Goal: Task Accomplishment & Management: Complete application form

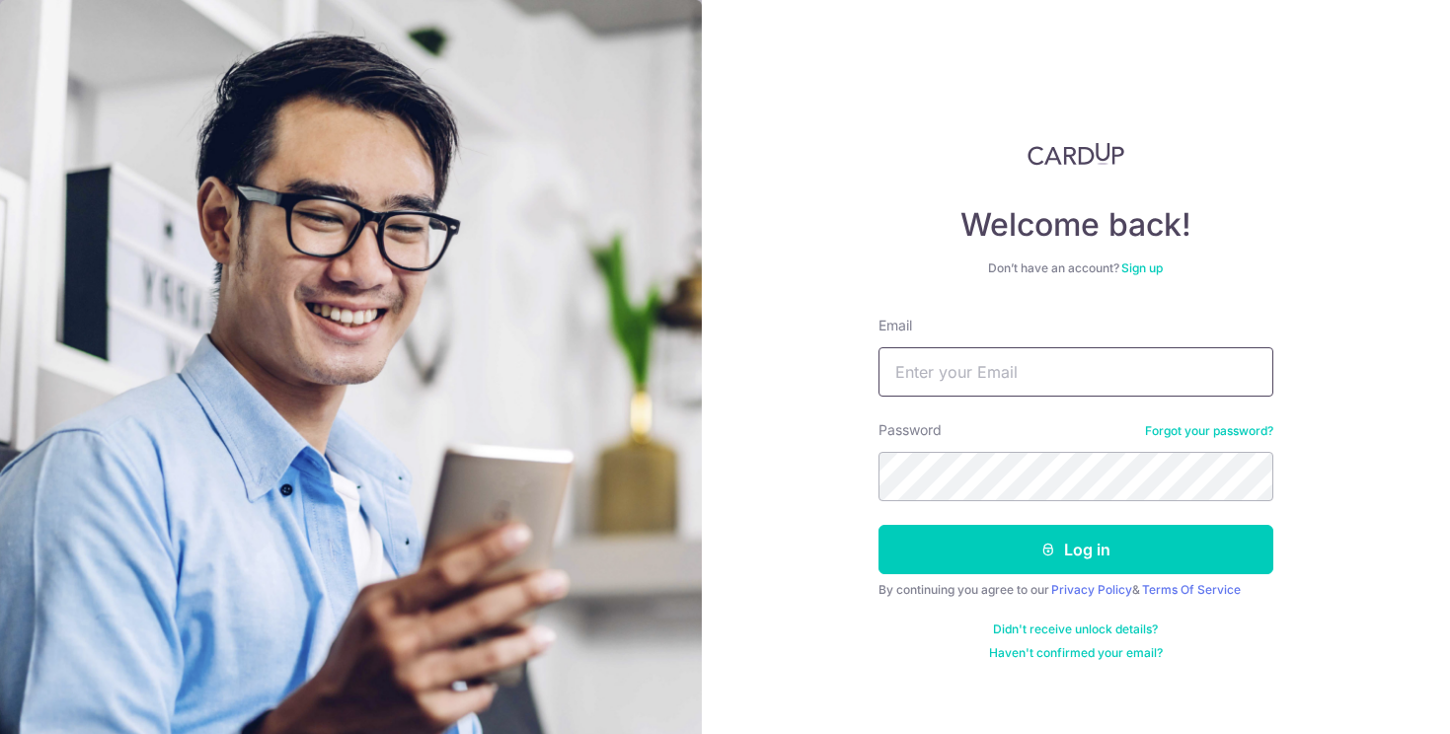
click at [962, 380] on input "Email" at bounding box center [1075, 371] width 395 height 49
type input "[EMAIL_ADDRESS][DOMAIN_NAME]"
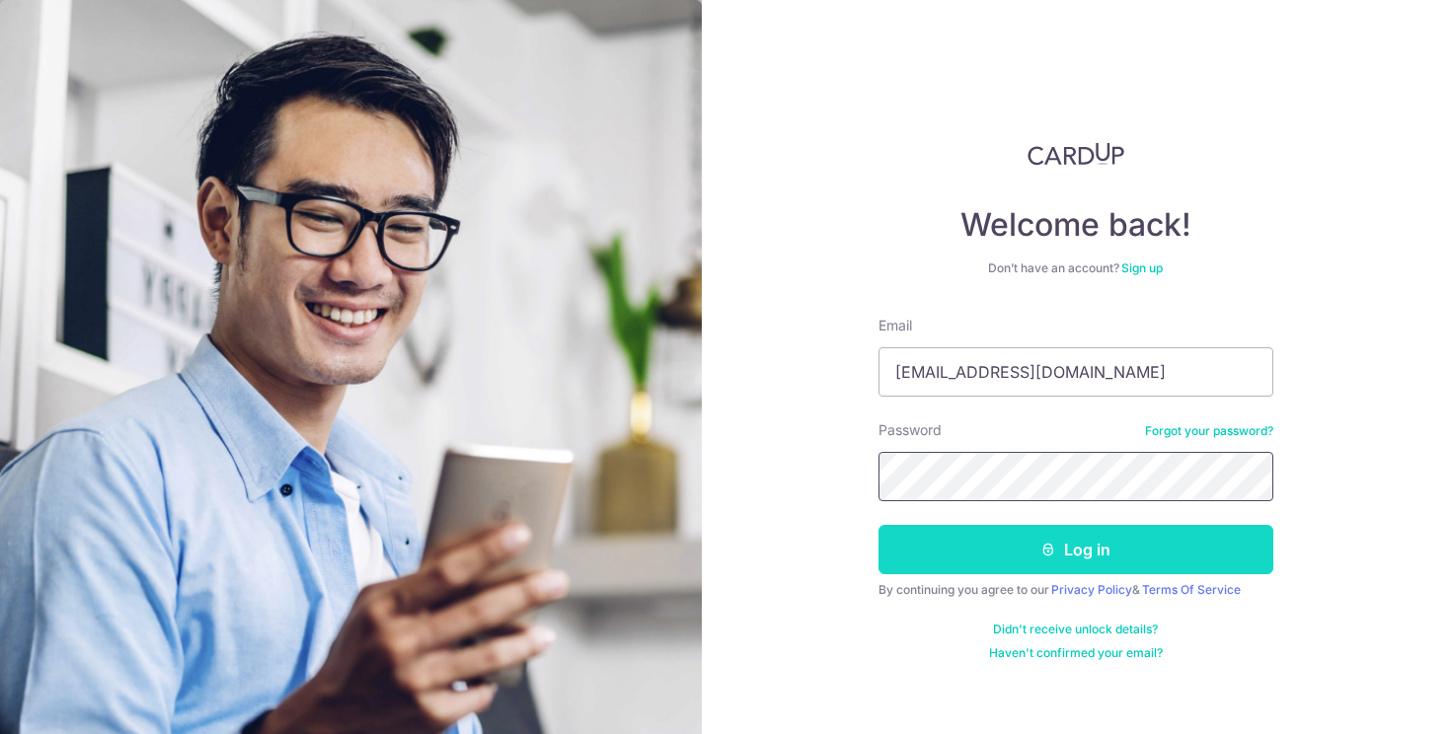
click at [878, 525] on button "Log in" at bounding box center [1075, 549] width 395 height 49
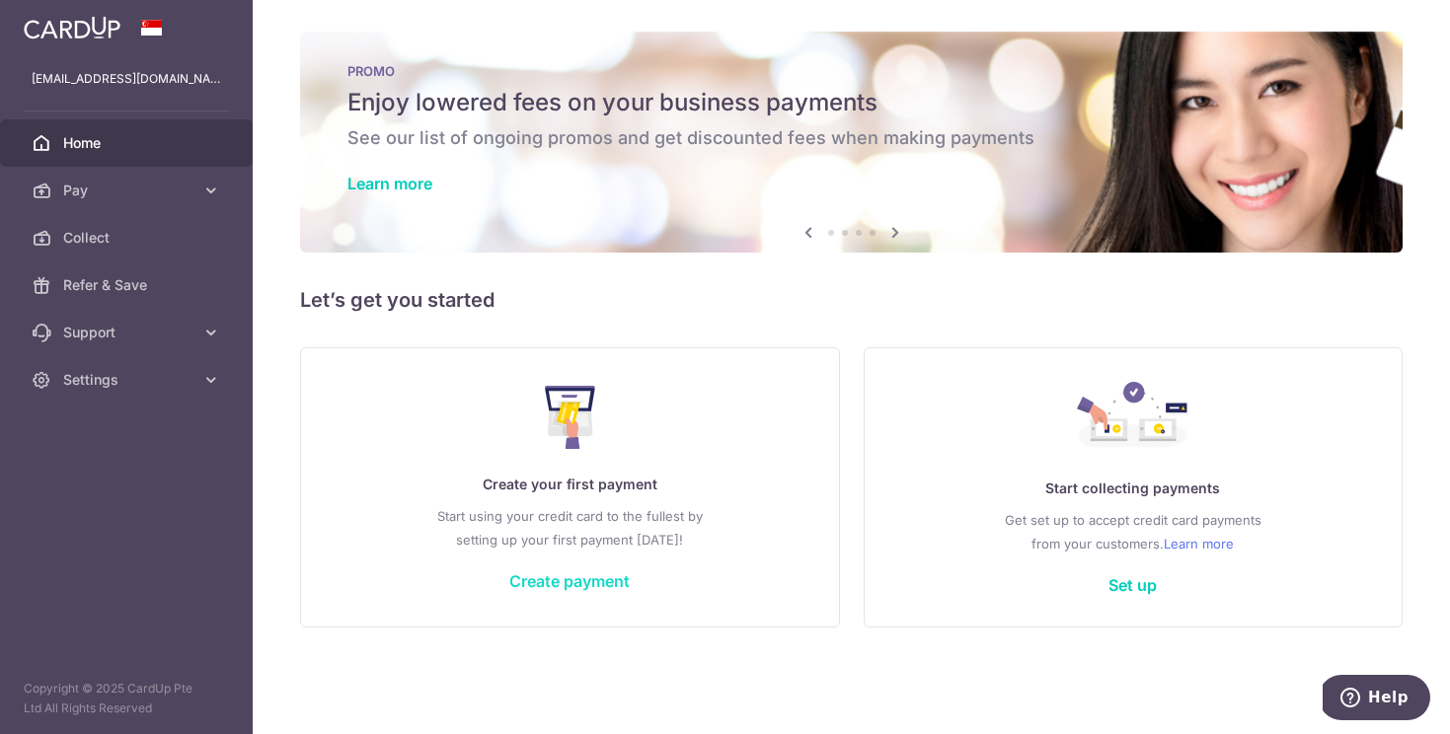
click at [559, 581] on link "Create payment" at bounding box center [569, 581] width 120 height 20
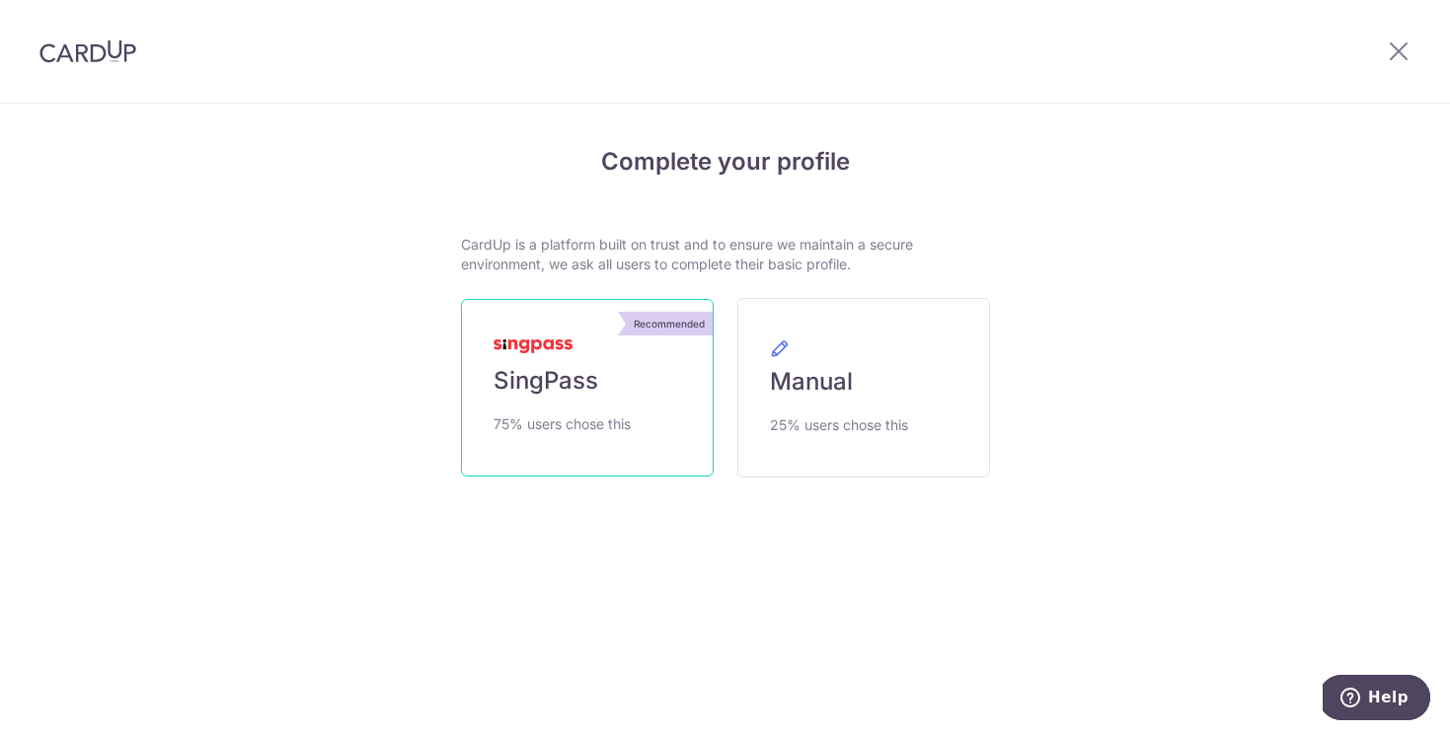
click at [649, 459] on link "Recommended SingPass 75% users chose this" at bounding box center [587, 388] width 253 height 178
click at [583, 416] on span "75% users chose this" at bounding box center [562, 425] width 137 height 24
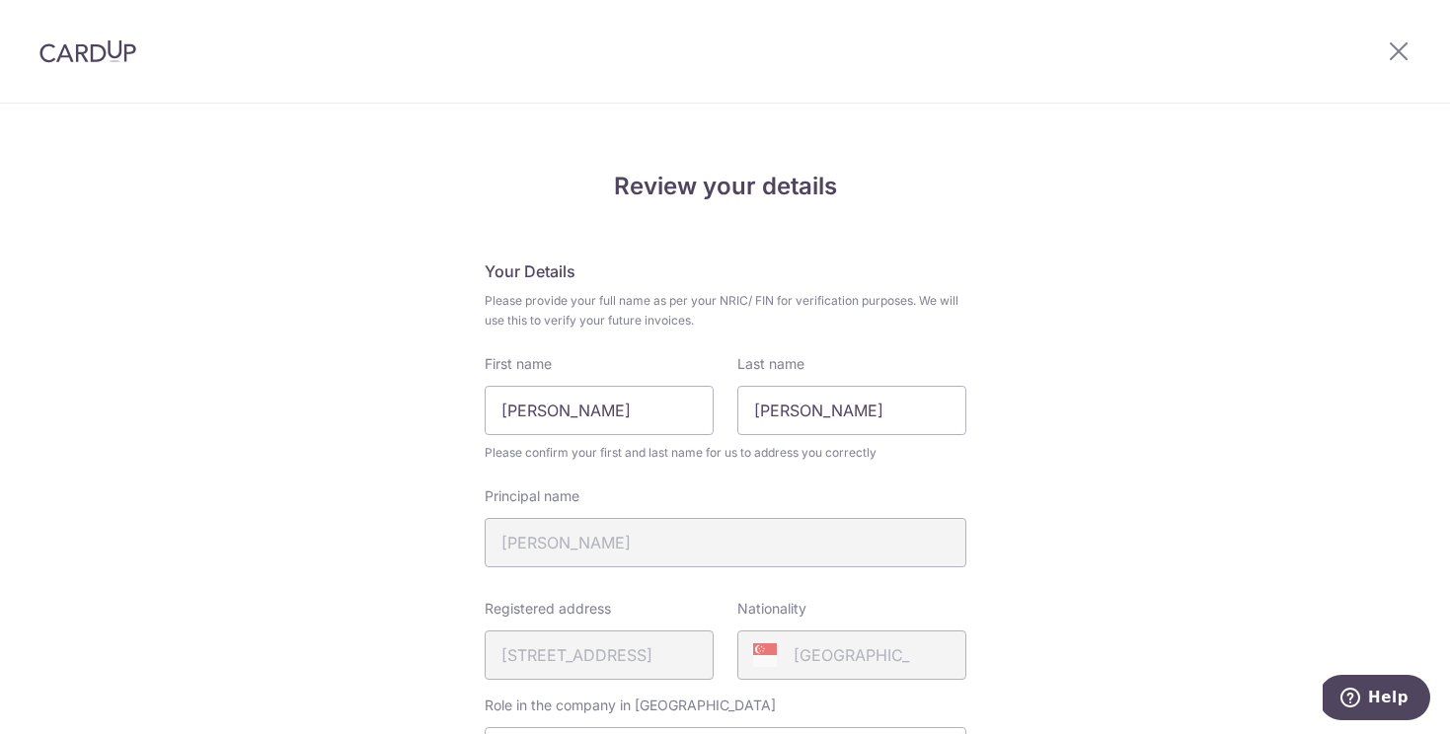
click at [789, 543] on div "Principal name RENEE HWANG WEN-TZEE" at bounding box center [726, 527] width 482 height 81
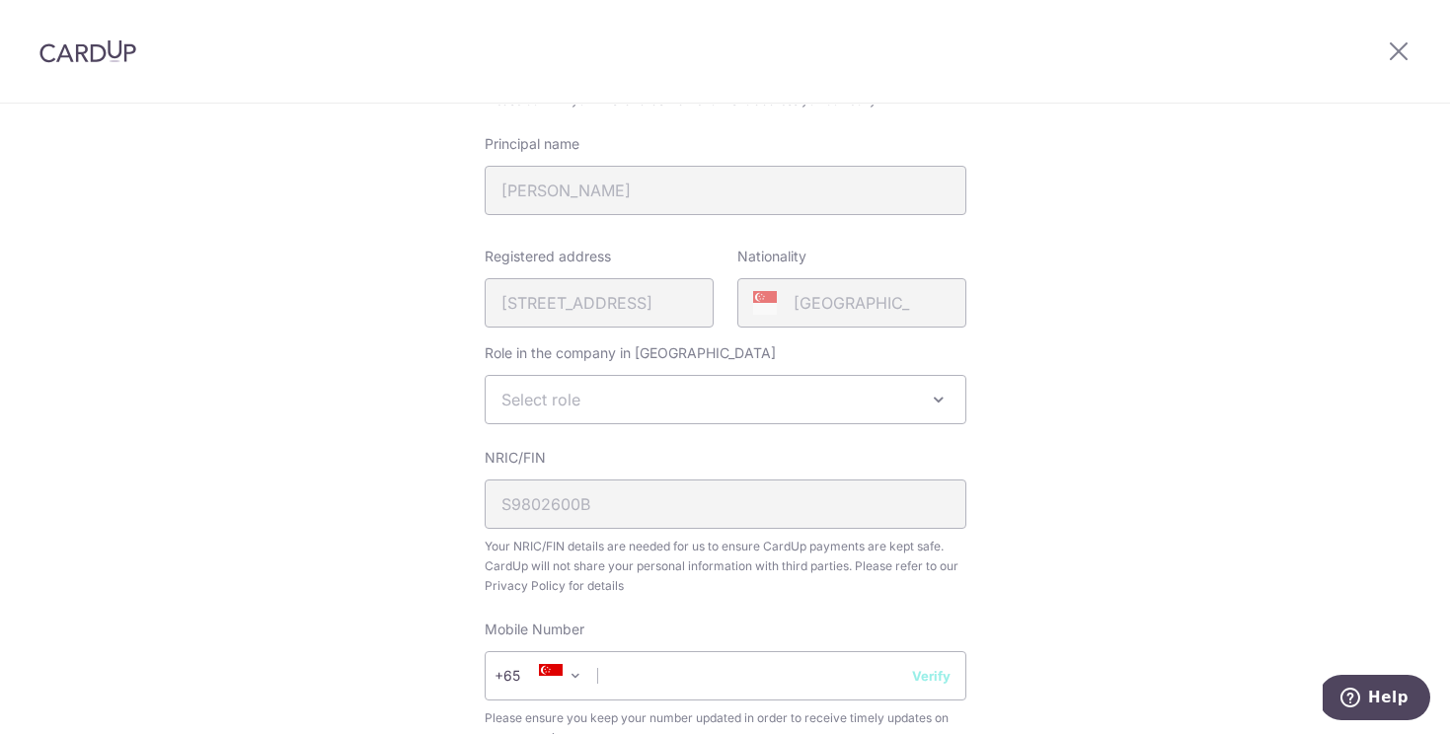
scroll to position [392, 0]
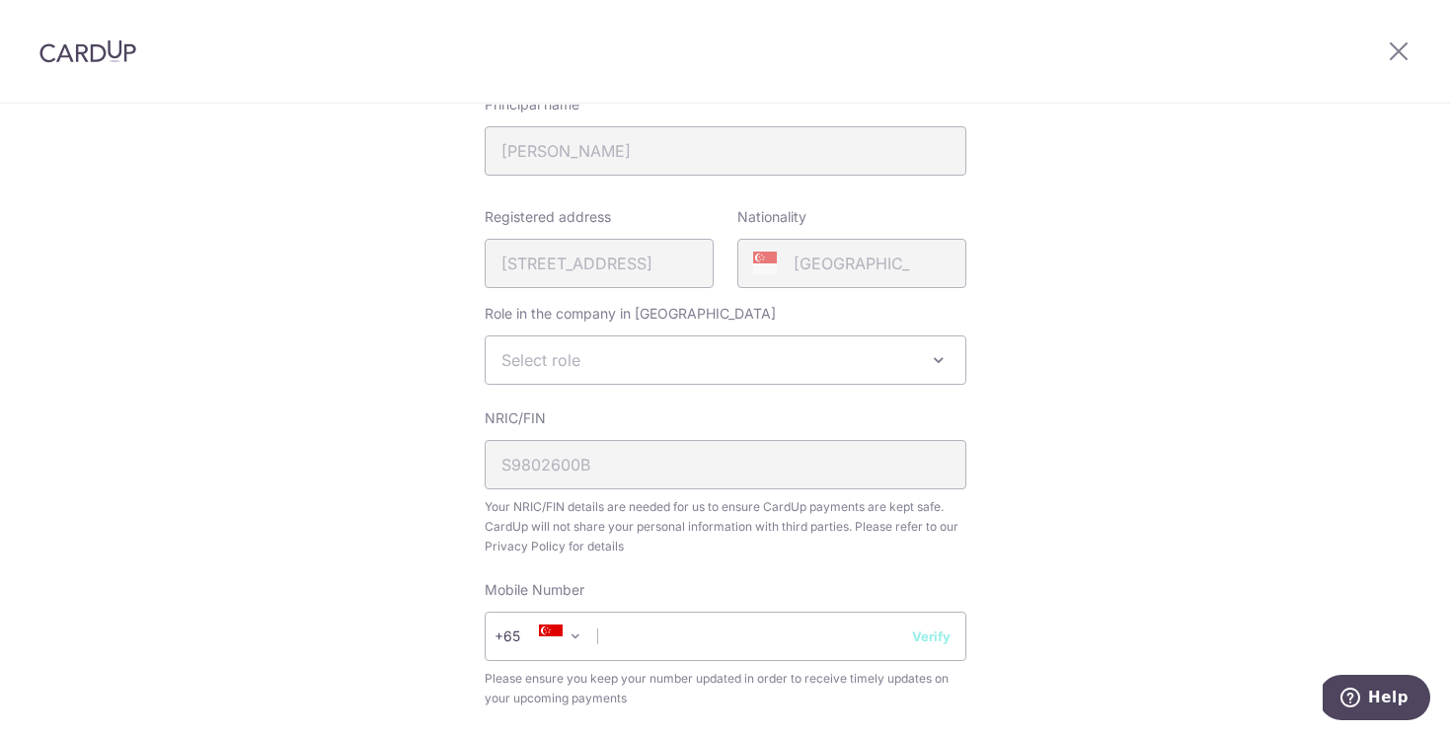
click at [895, 363] on span "Select role" at bounding box center [726, 360] width 480 height 47
click at [1064, 336] on div "Review your details Your Details Please provide your full name as per your NRIC…" at bounding box center [725, 391] width 1450 height 1357
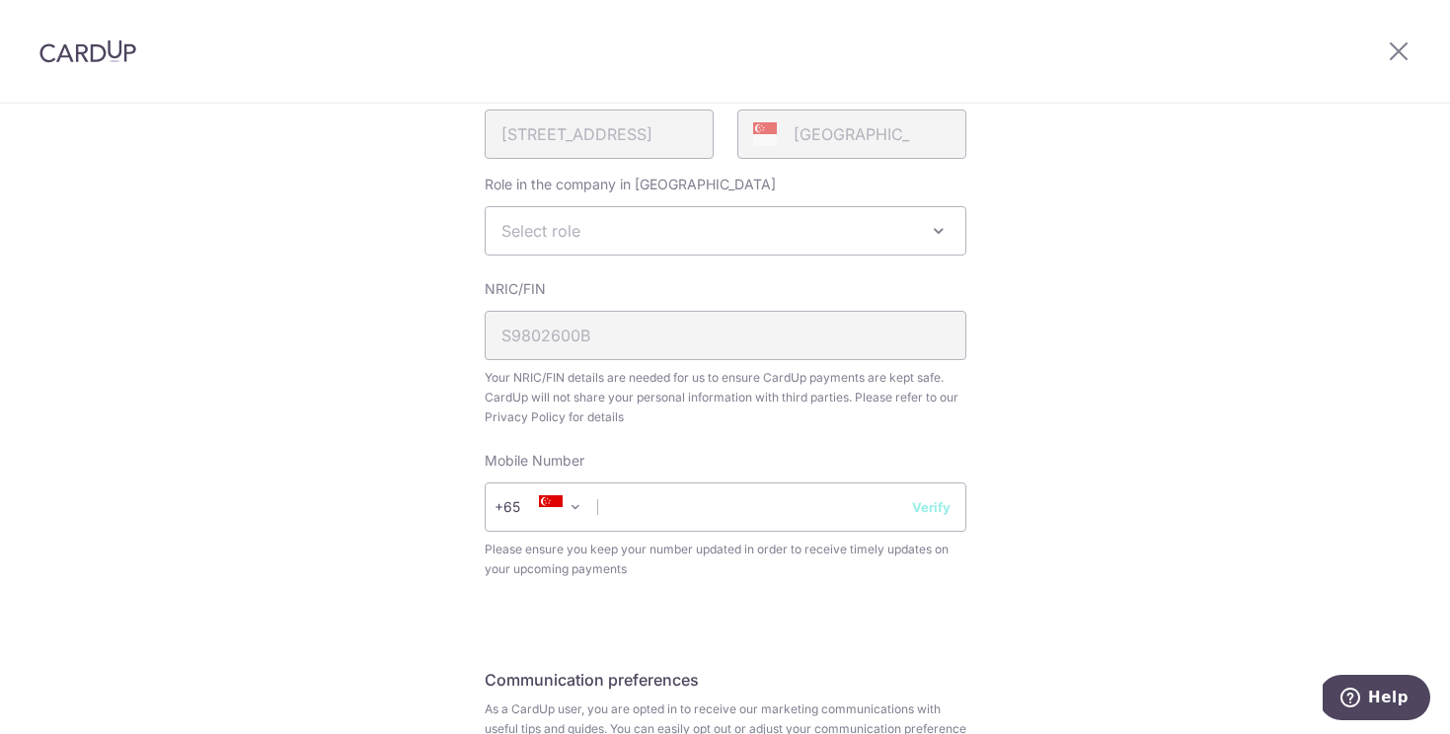
scroll to position [535, 0]
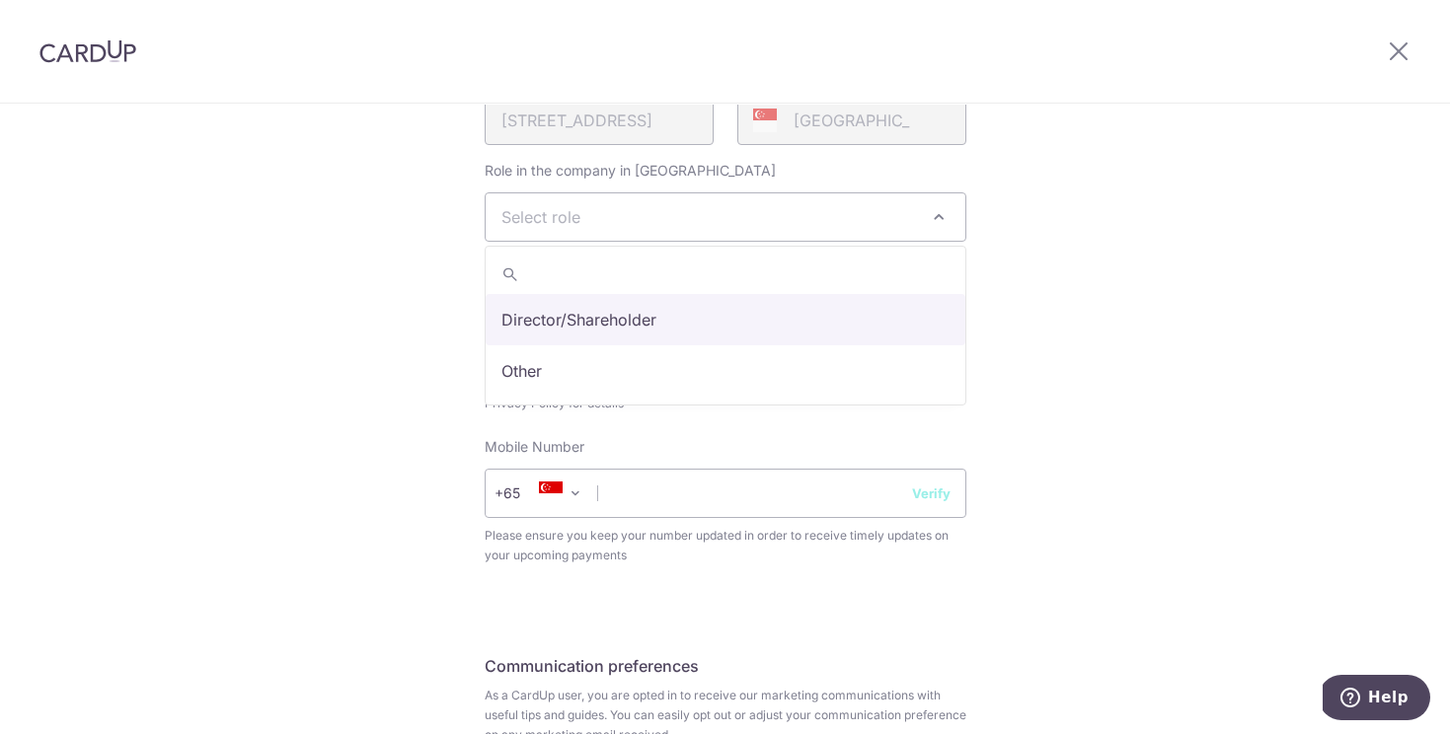
click at [906, 229] on span "Select role" at bounding box center [726, 216] width 480 height 47
click at [1114, 237] on div "Review your details Your Details Please provide your full name as per your NRIC…" at bounding box center [725, 248] width 1450 height 1357
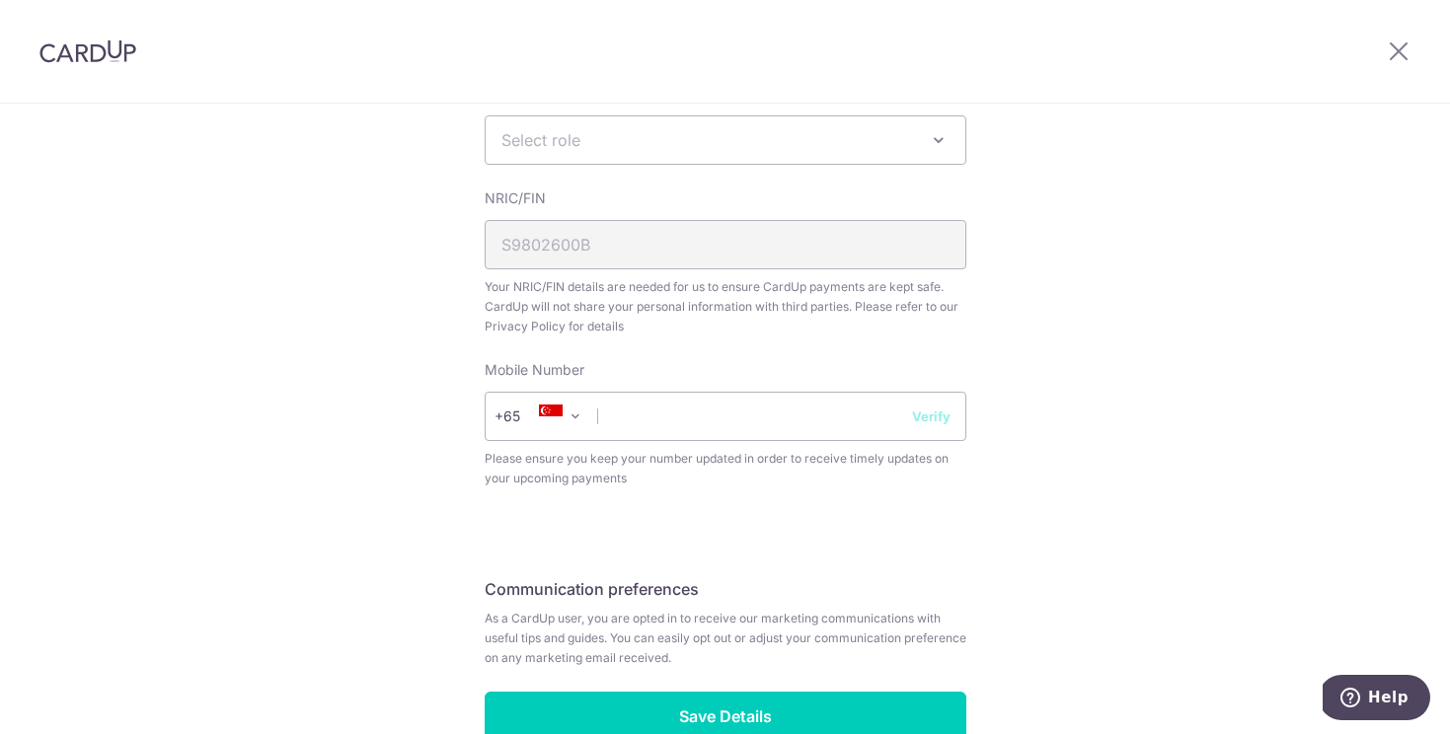
scroll to position [629, 0]
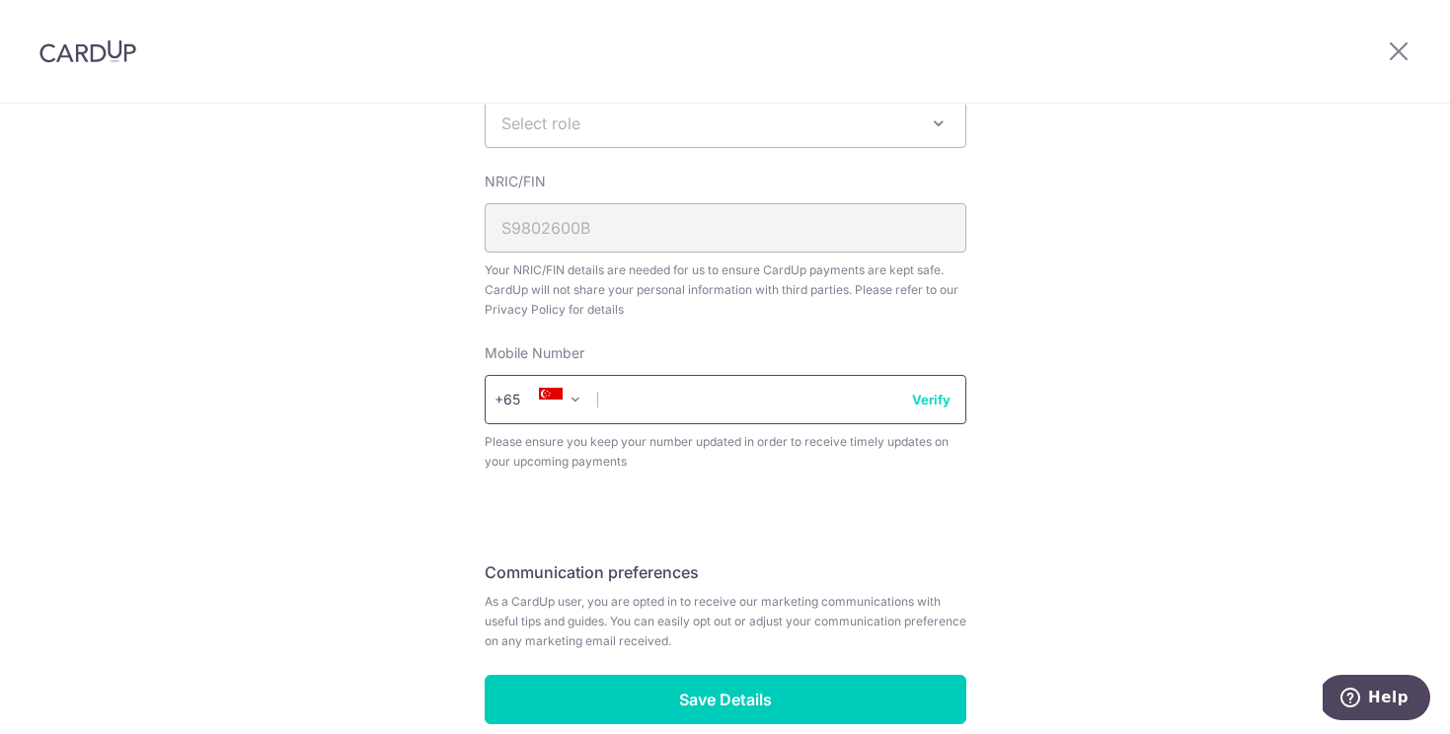
click at [823, 402] on input "text" at bounding box center [726, 399] width 482 height 49
type input "91992423"
select select "65"
click at [544, 406] on icon at bounding box center [551, 400] width 24 height 24
click at [505, 401] on span "+20" at bounding box center [520, 400] width 53 height 24
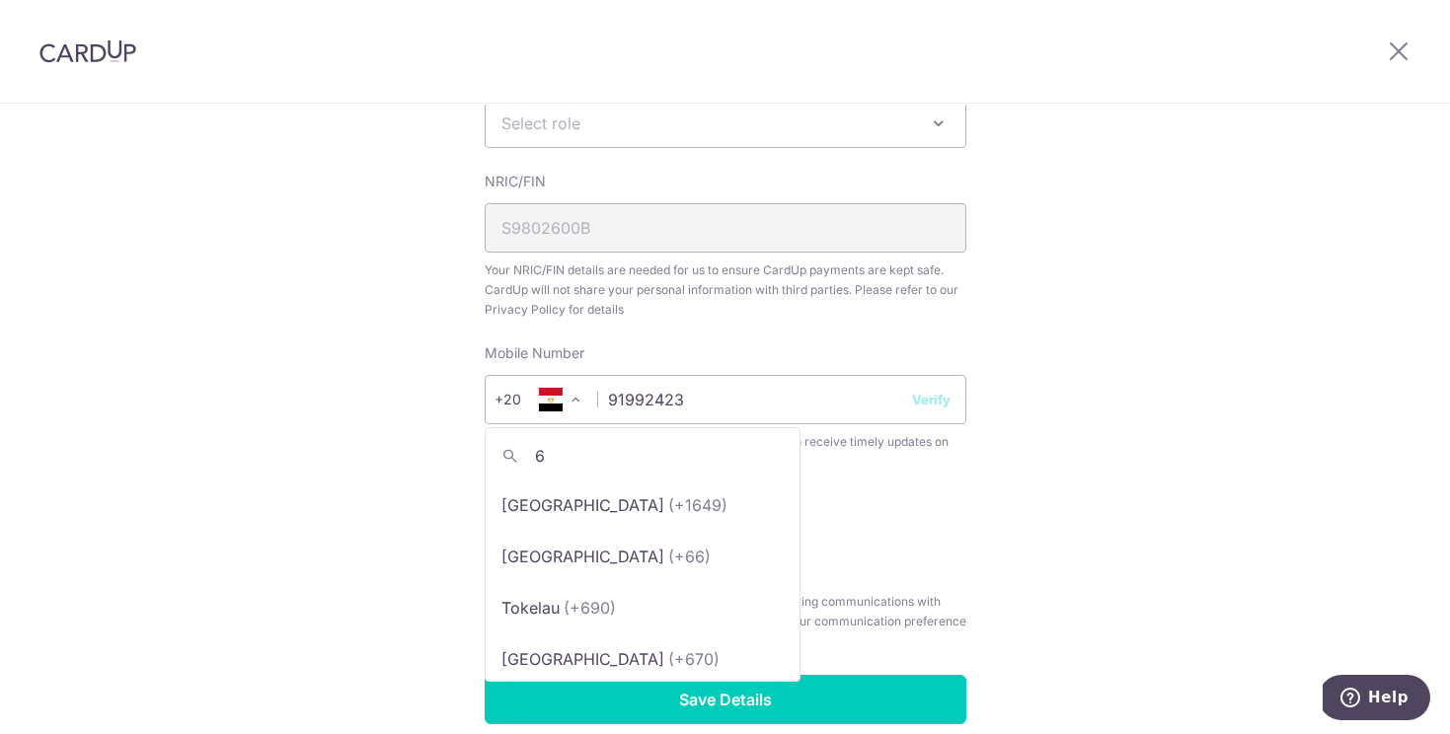
scroll to position [0, 0]
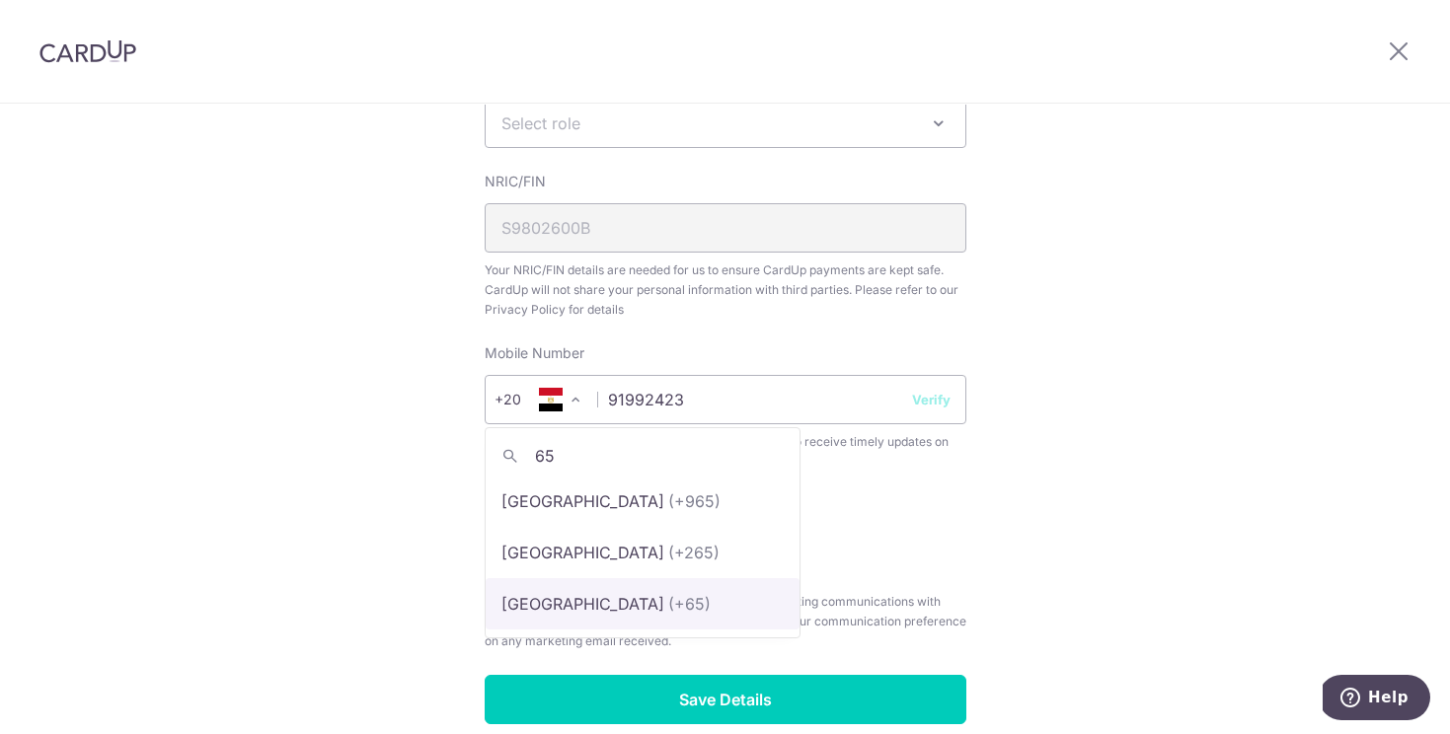
type input "65"
select select "199"
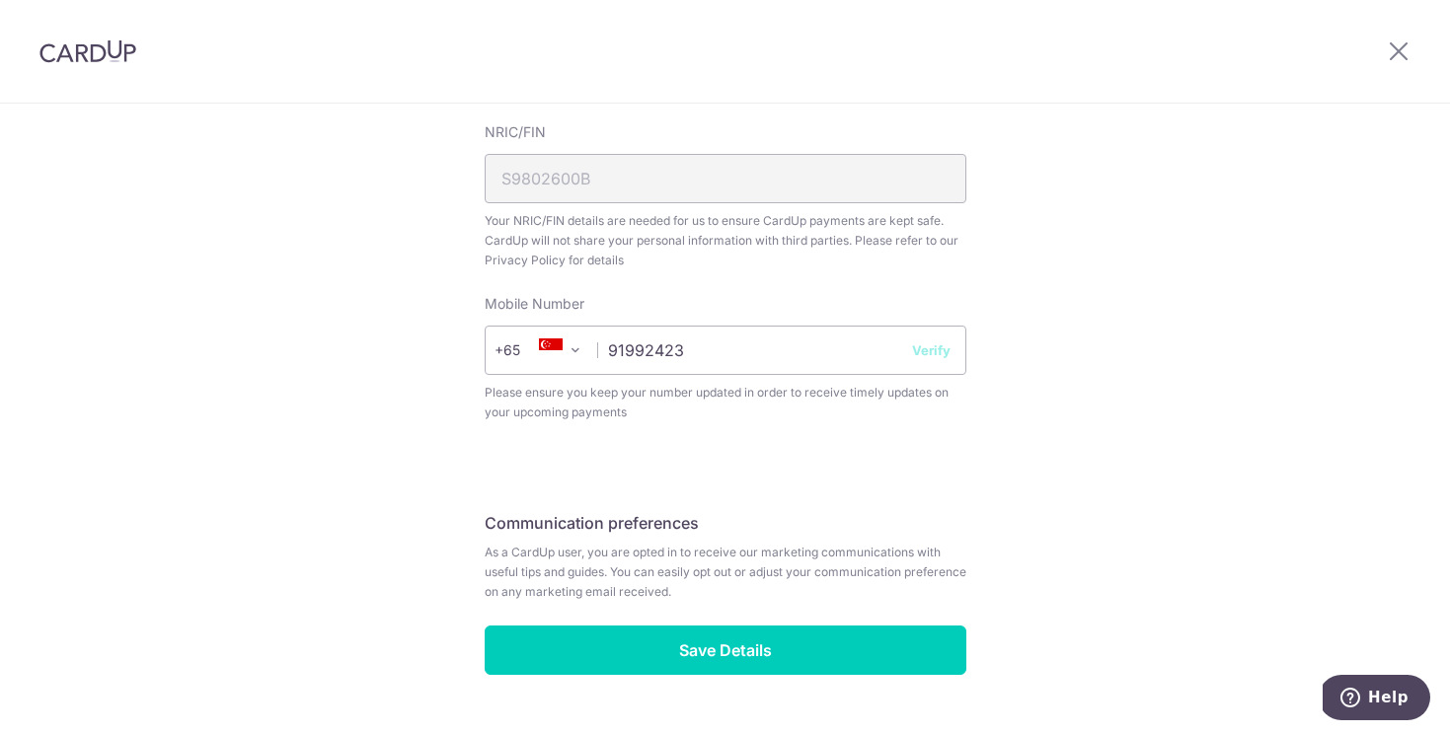
scroll to position [727, 0]
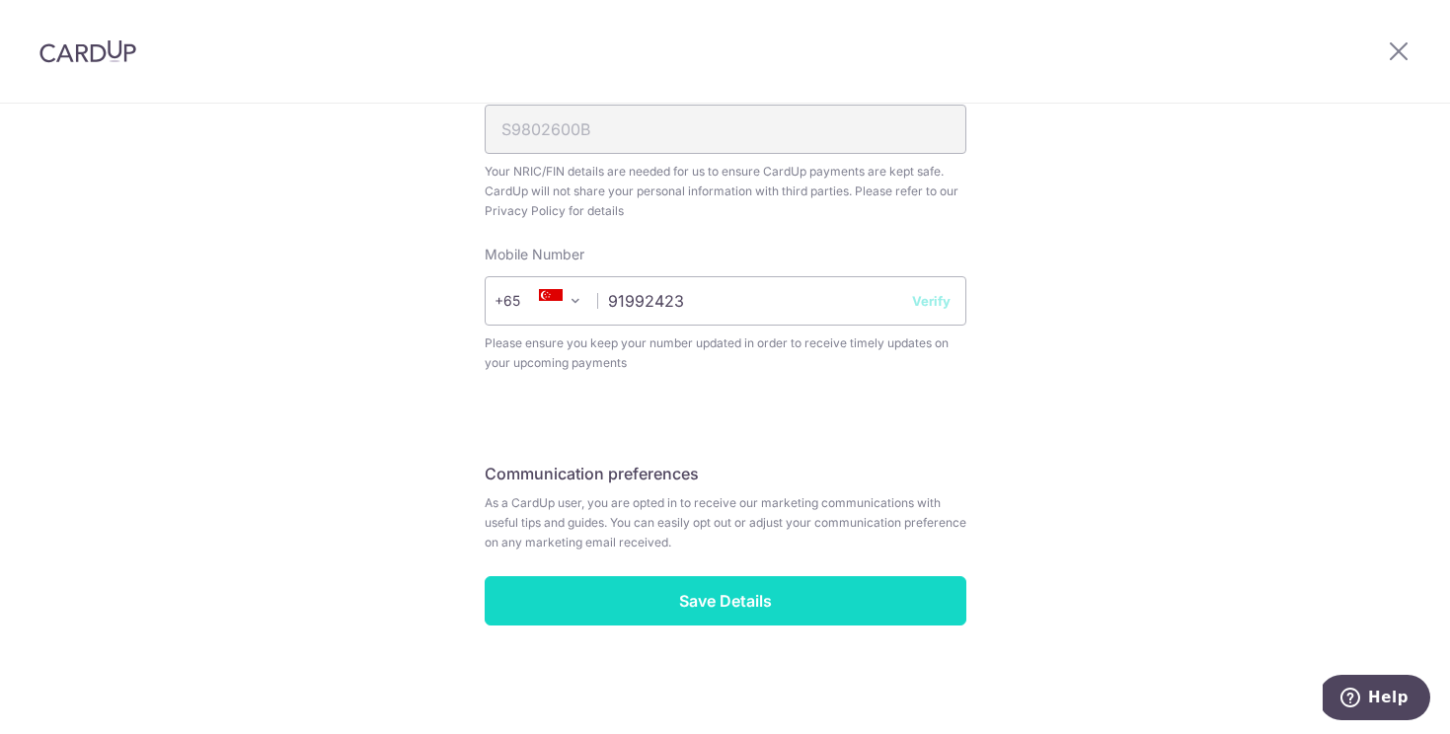
click at [767, 587] on input "Save Details" at bounding box center [726, 600] width 482 height 49
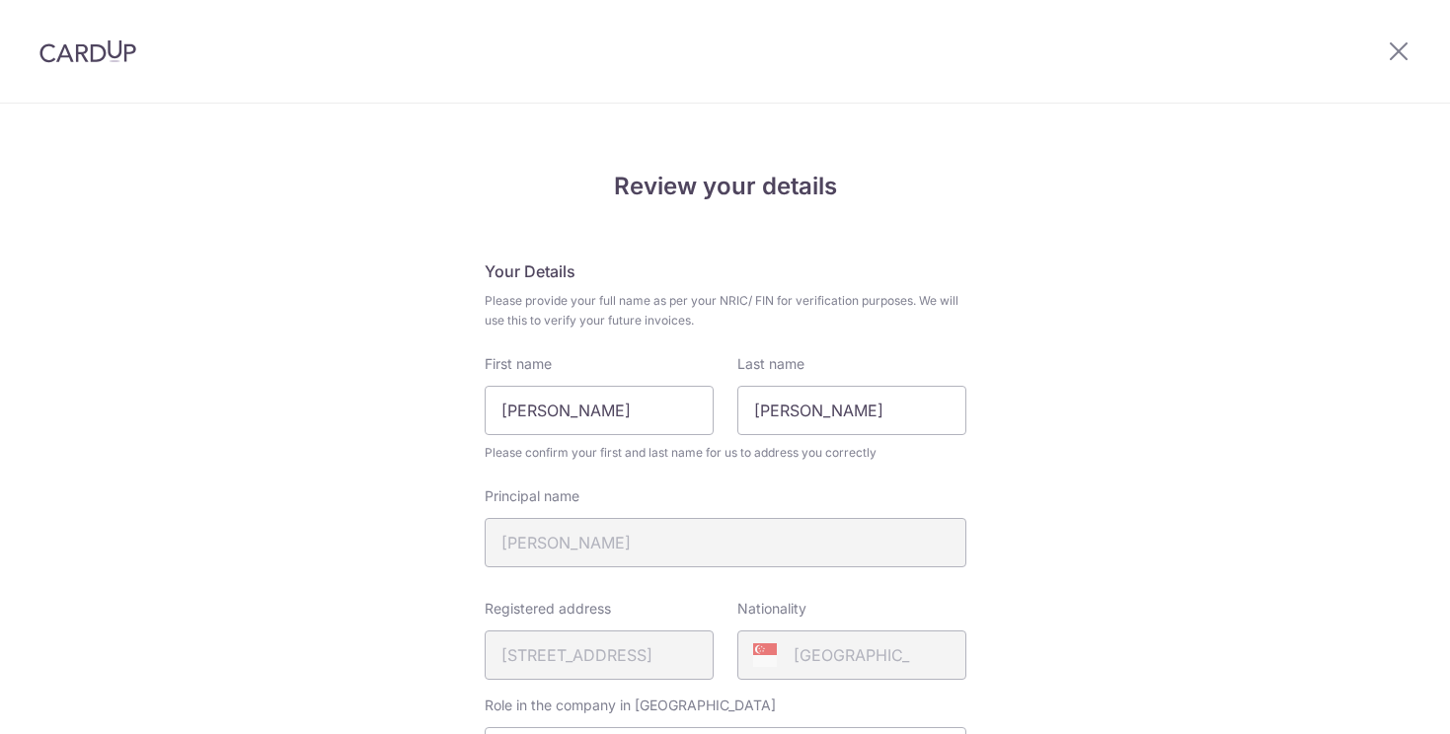
scroll to position [575, 0]
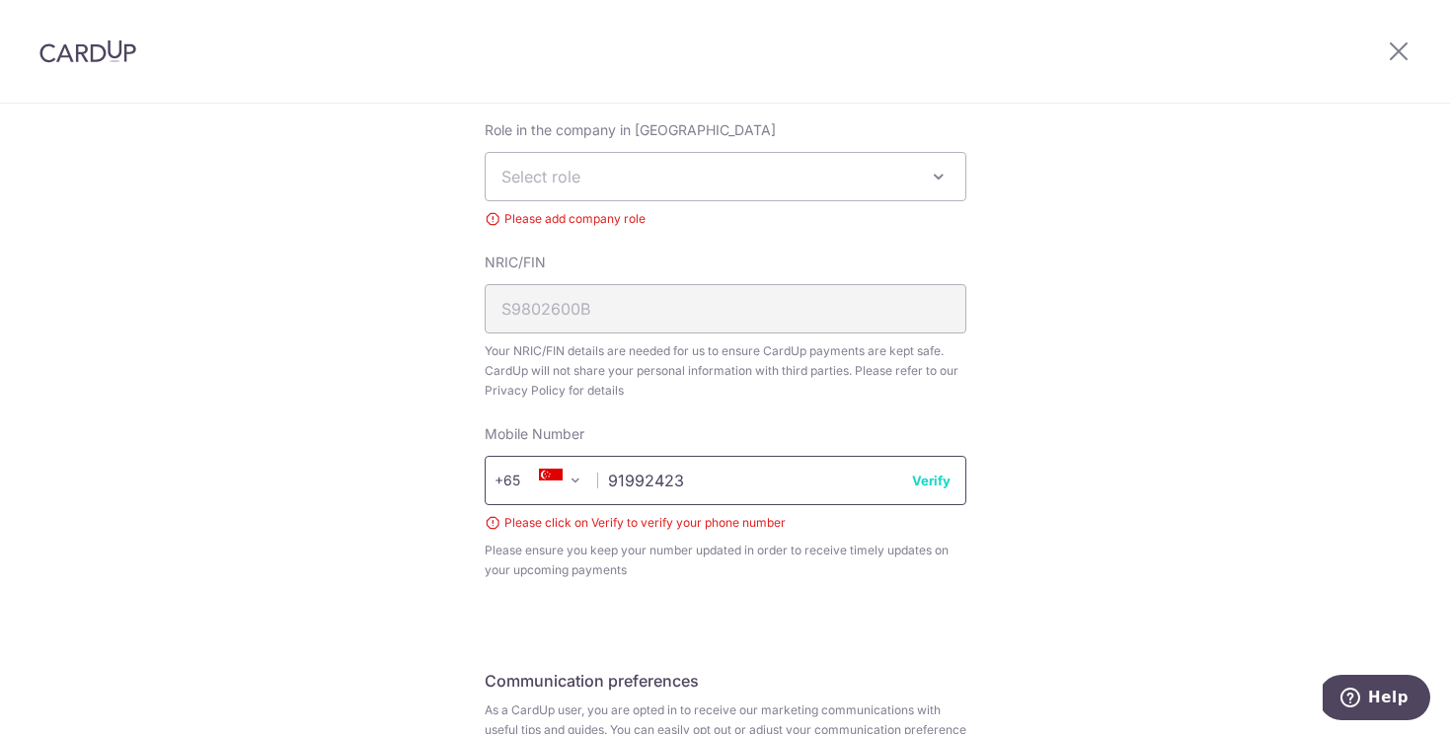
click at [930, 496] on input "91992423" at bounding box center [726, 480] width 482 height 49
click at [751, 187] on span "Select role" at bounding box center [726, 176] width 480 height 47
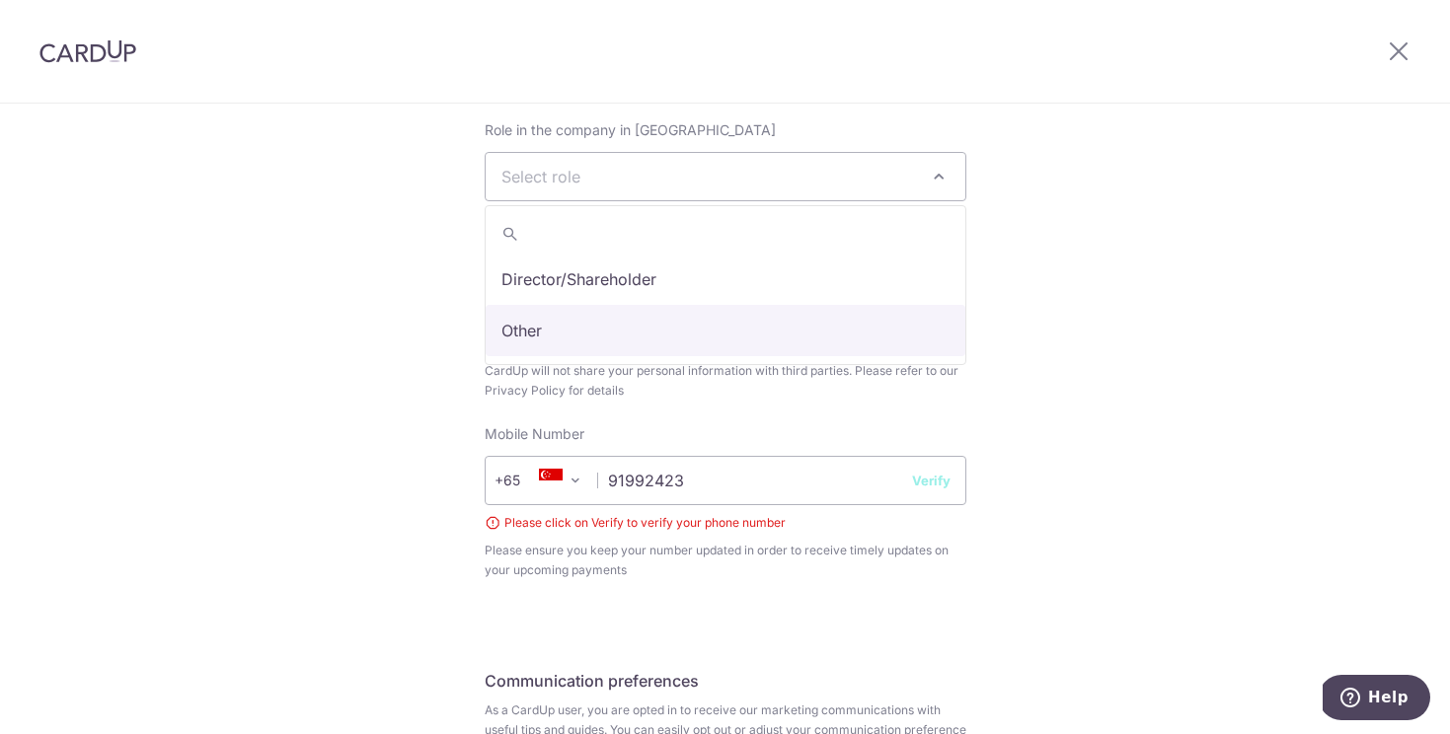
select select "other"
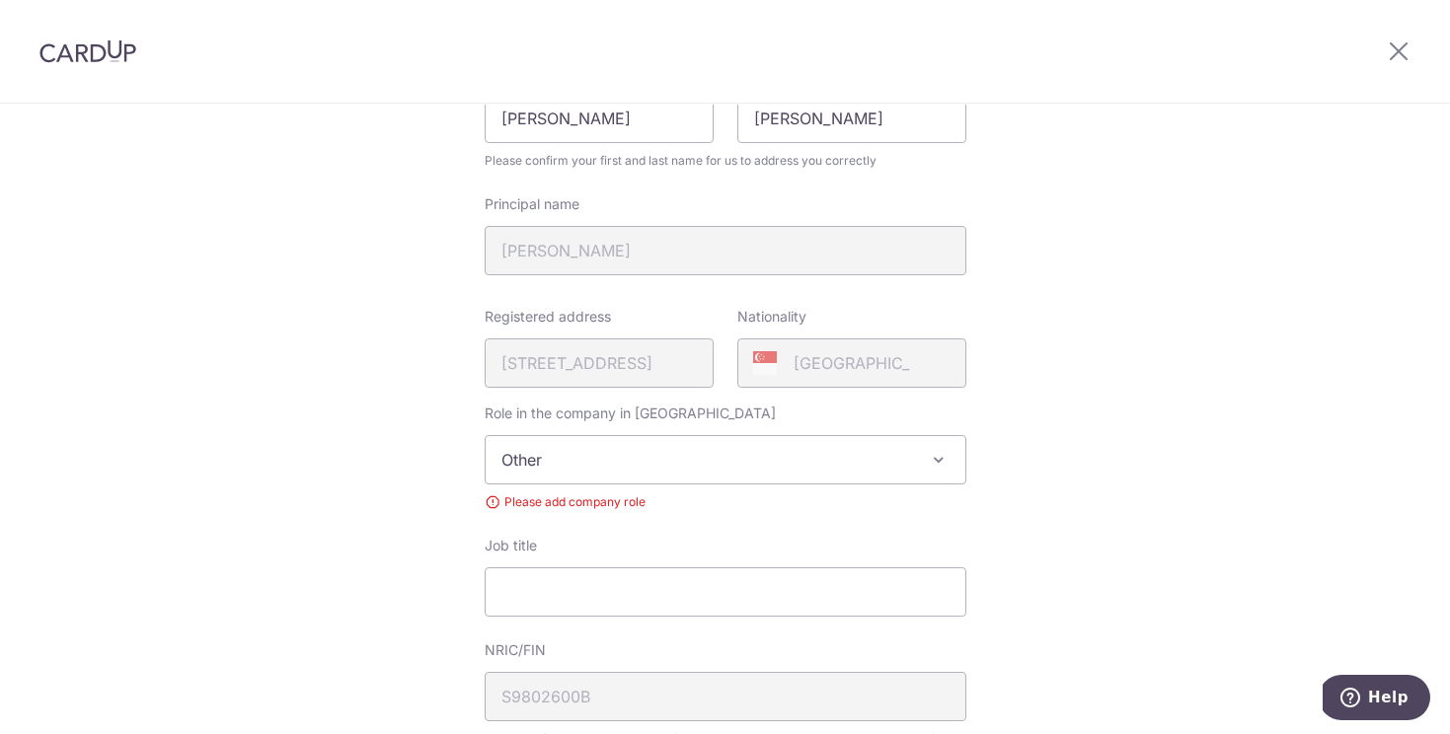
scroll to position [299, 0]
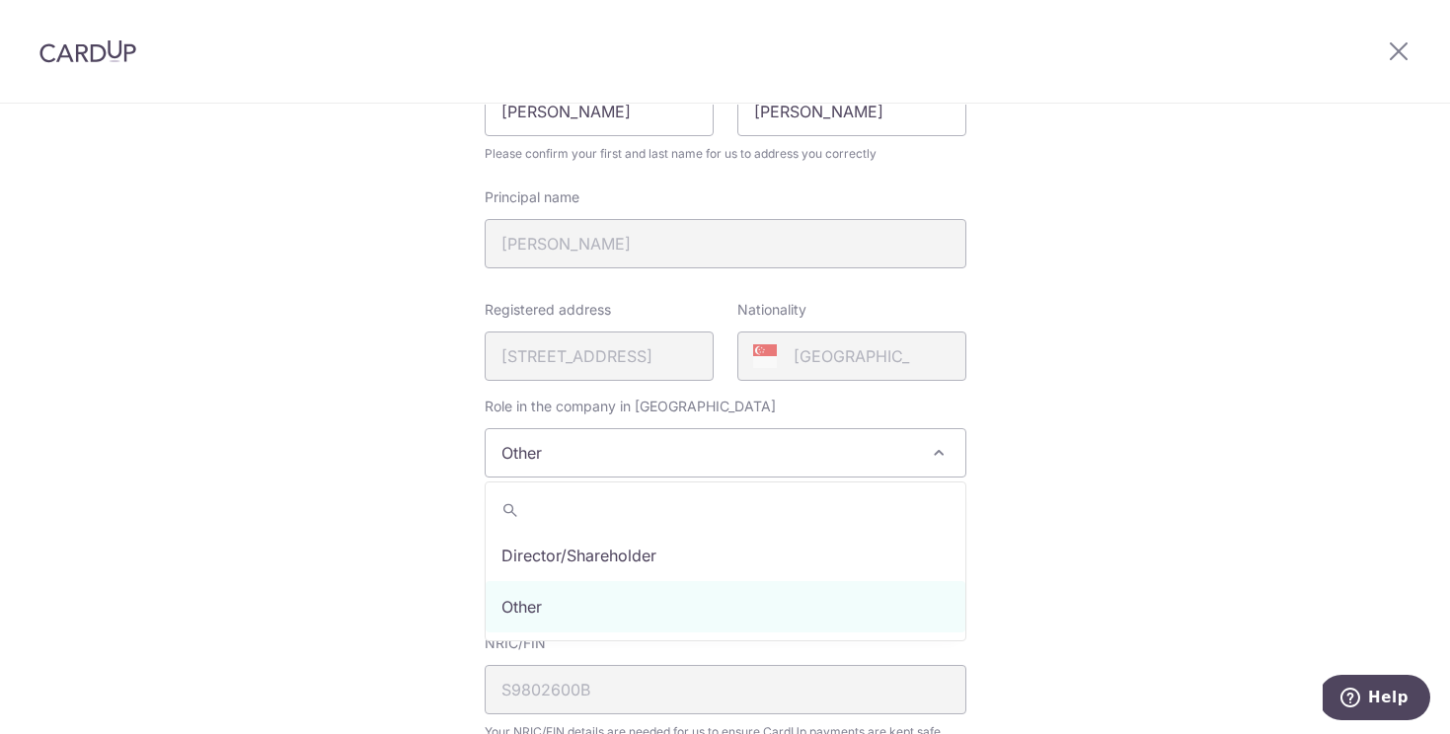
click at [824, 430] on span "Other" at bounding box center [726, 452] width 480 height 47
click at [1137, 402] on div "Review your details Your Details Please provide your full name as per your NRIC…" at bounding box center [725, 709] width 1450 height 1807
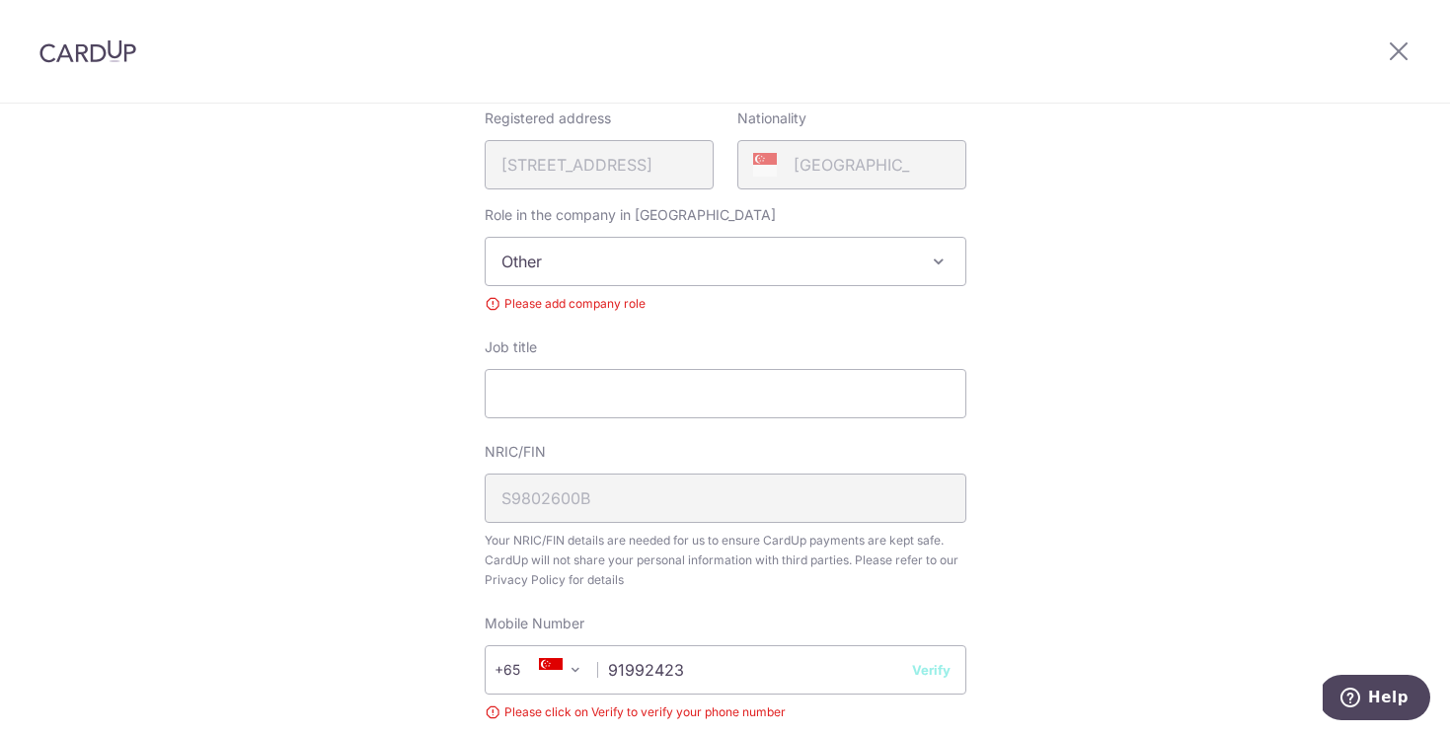
scroll to position [492, 0]
click at [786, 384] on input "Job title" at bounding box center [726, 392] width 482 height 49
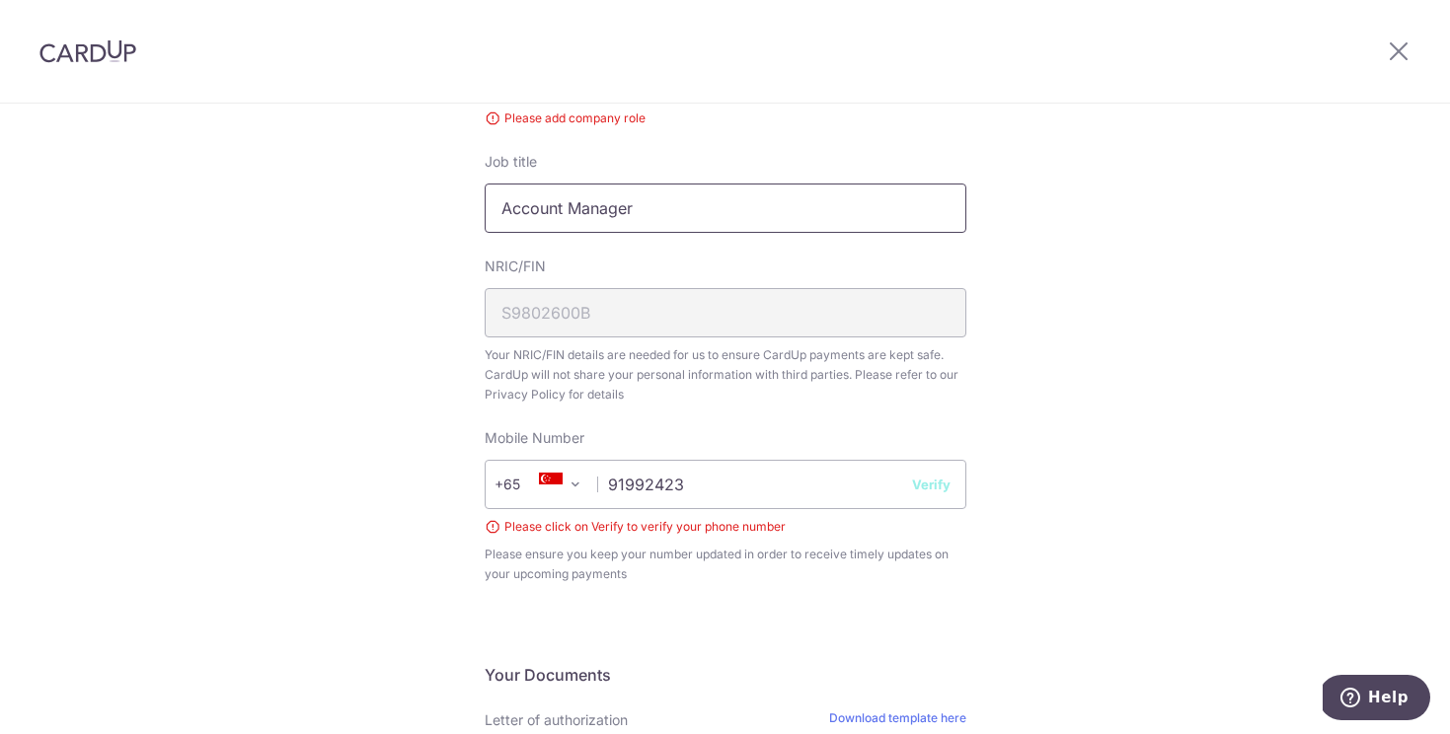
scroll to position [684, 0]
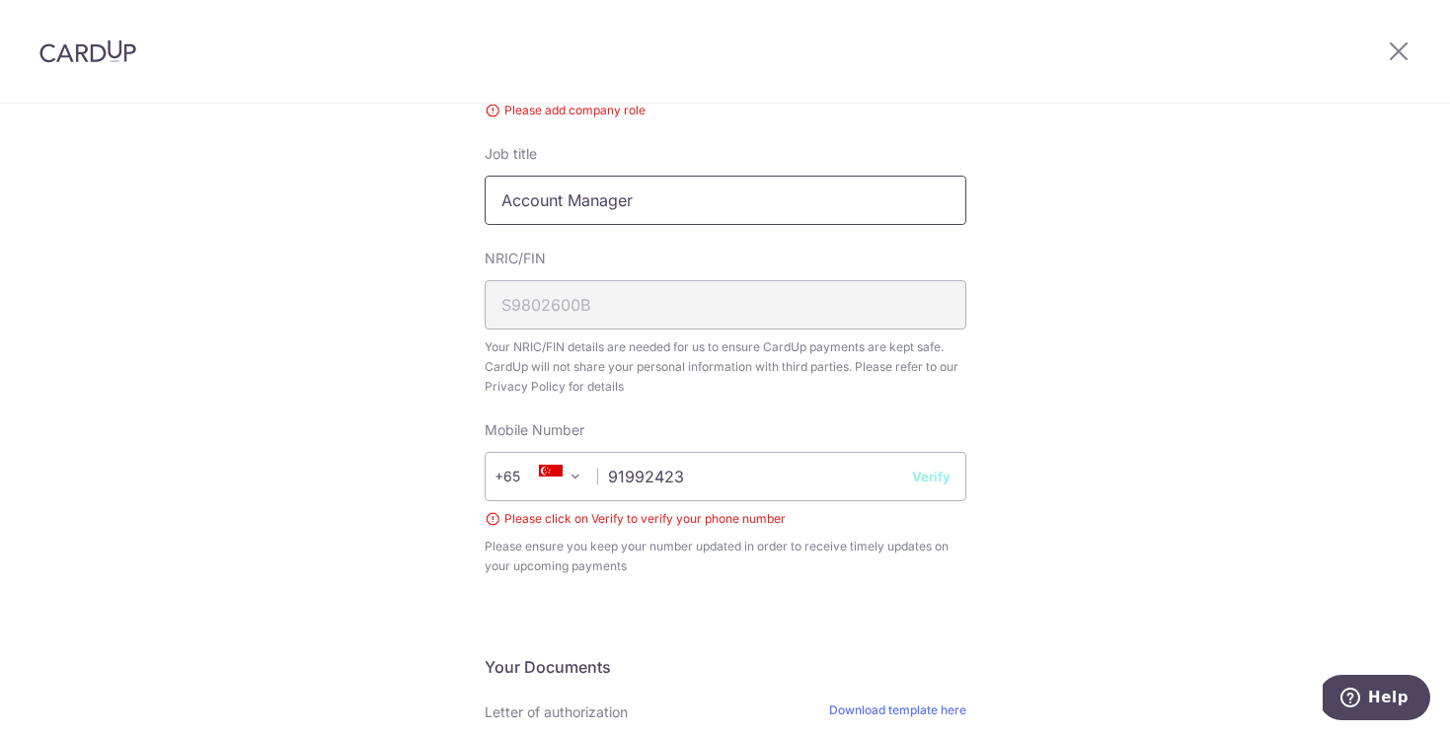
type input "Account Manager"
click at [936, 474] on button "Verify" at bounding box center [931, 477] width 38 height 20
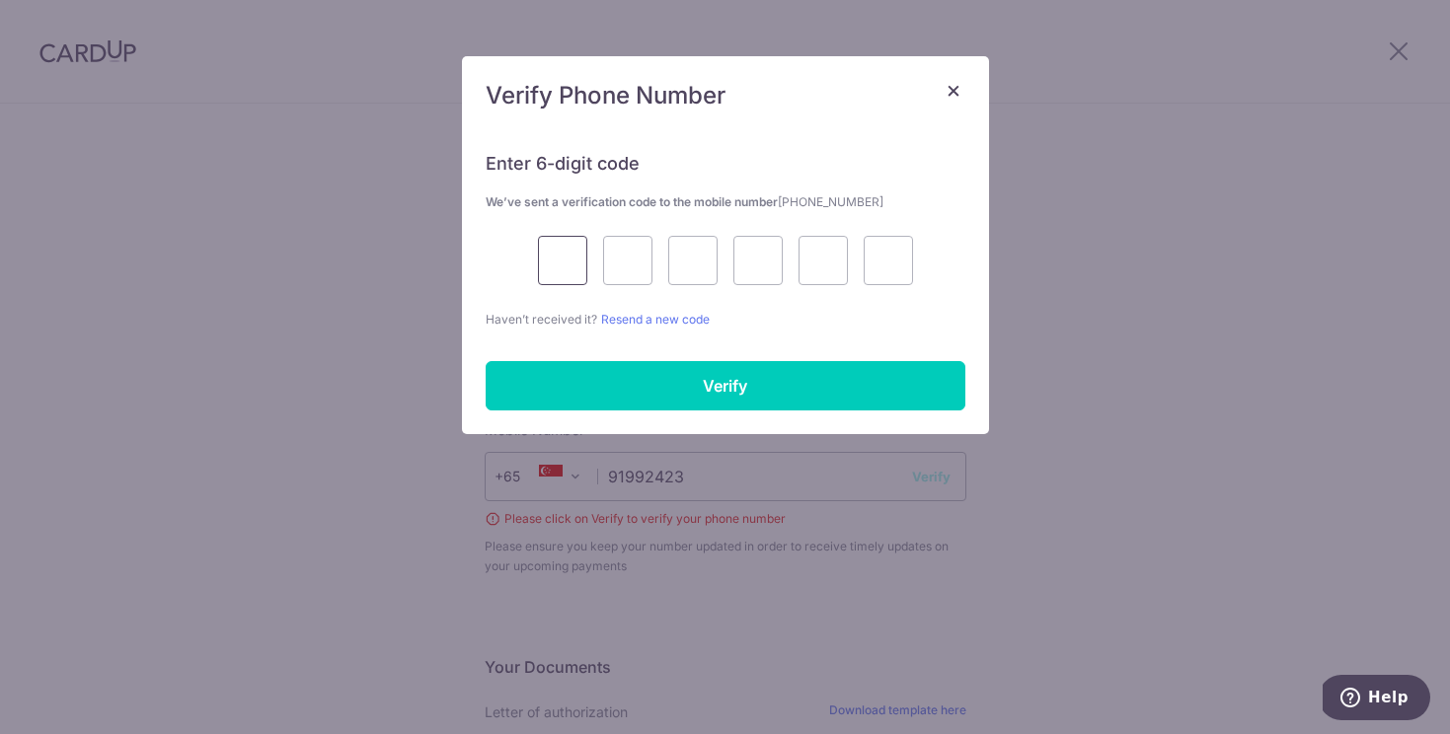
click at [580, 255] on input "text" at bounding box center [562, 260] width 49 height 49
type input "9"
type input "4"
type input "9"
type input "0"
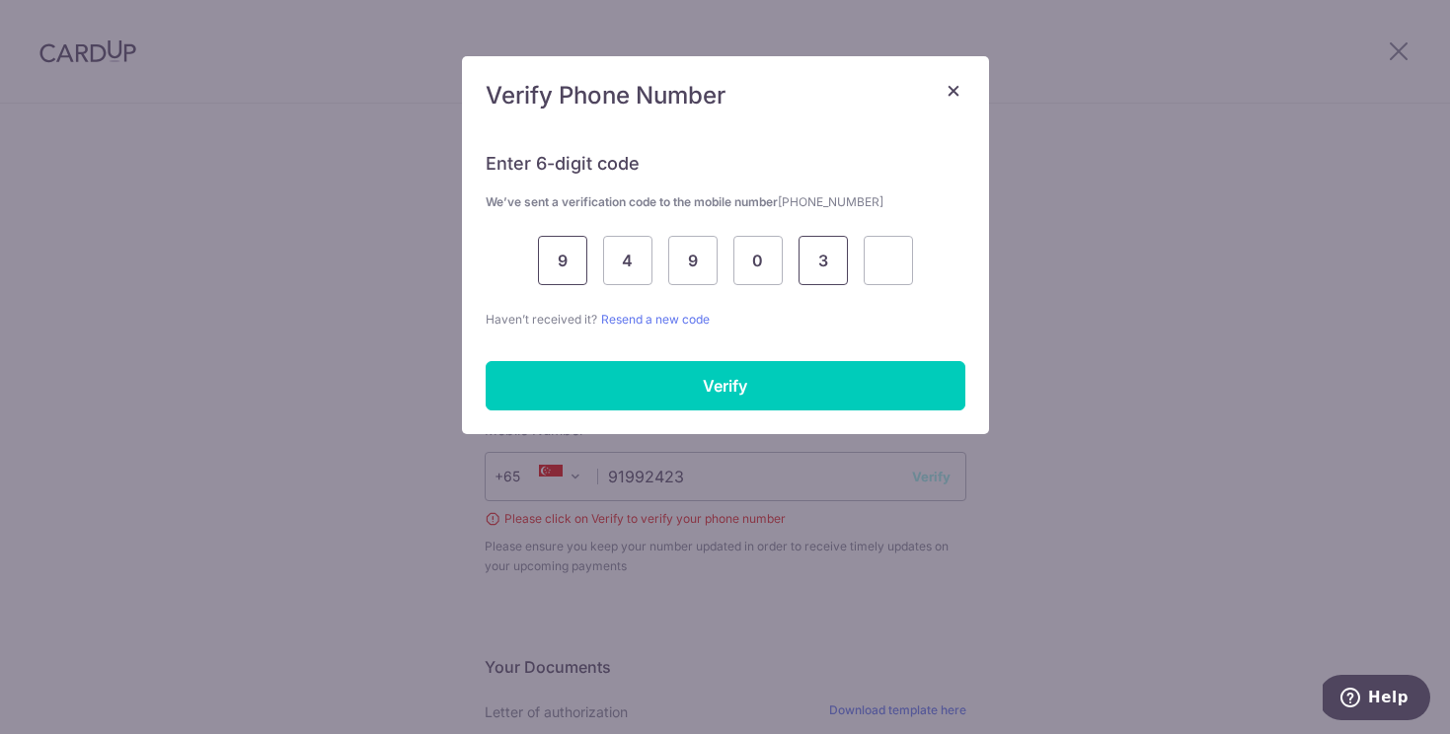
type input "3"
type input "7"
click at [687, 354] on div "Enter 6-digit code We’ve sent a verification code to the mobile number +6591992…" at bounding box center [725, 281] width 527 height 306
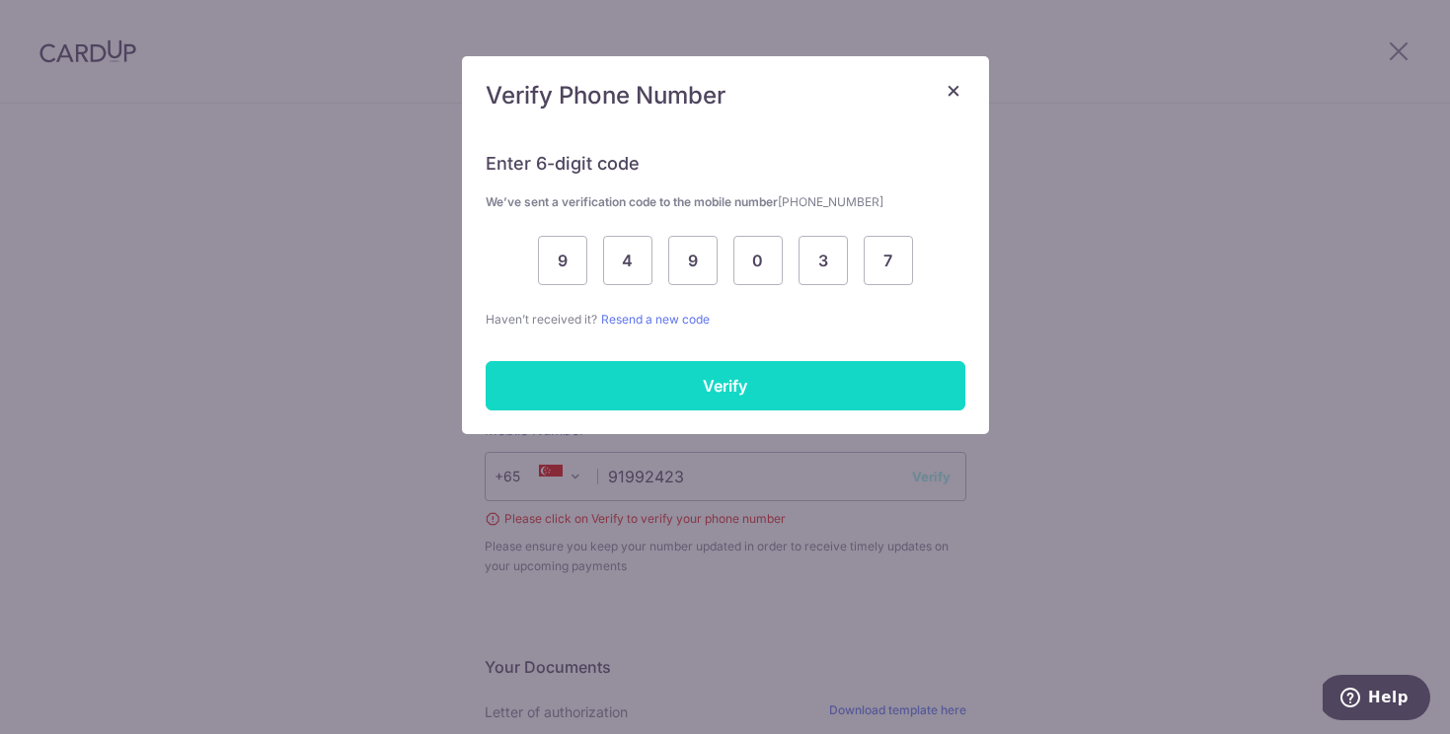
click at [687, 380] on input "Verify" at bounding box center [726, 385] width 480 height 49
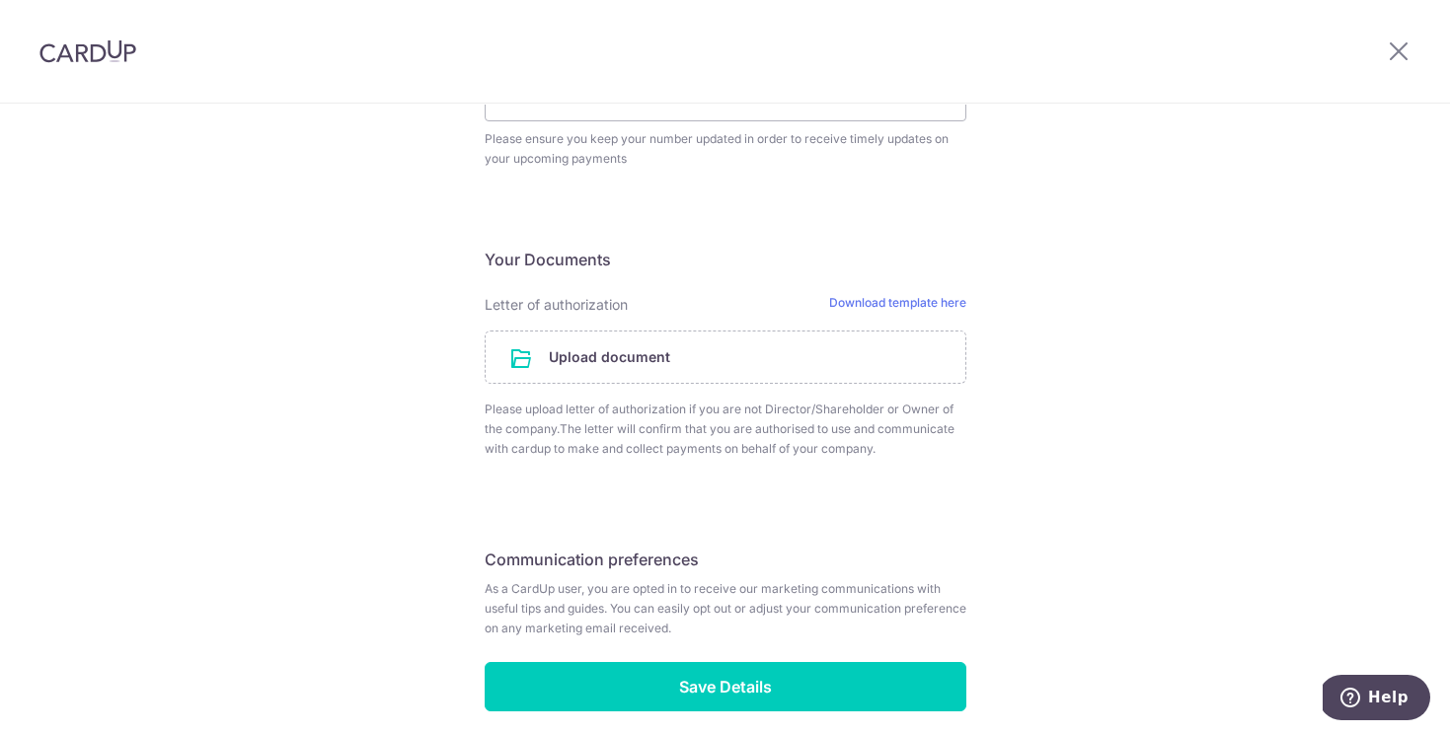
scroll to position [1150, 0]
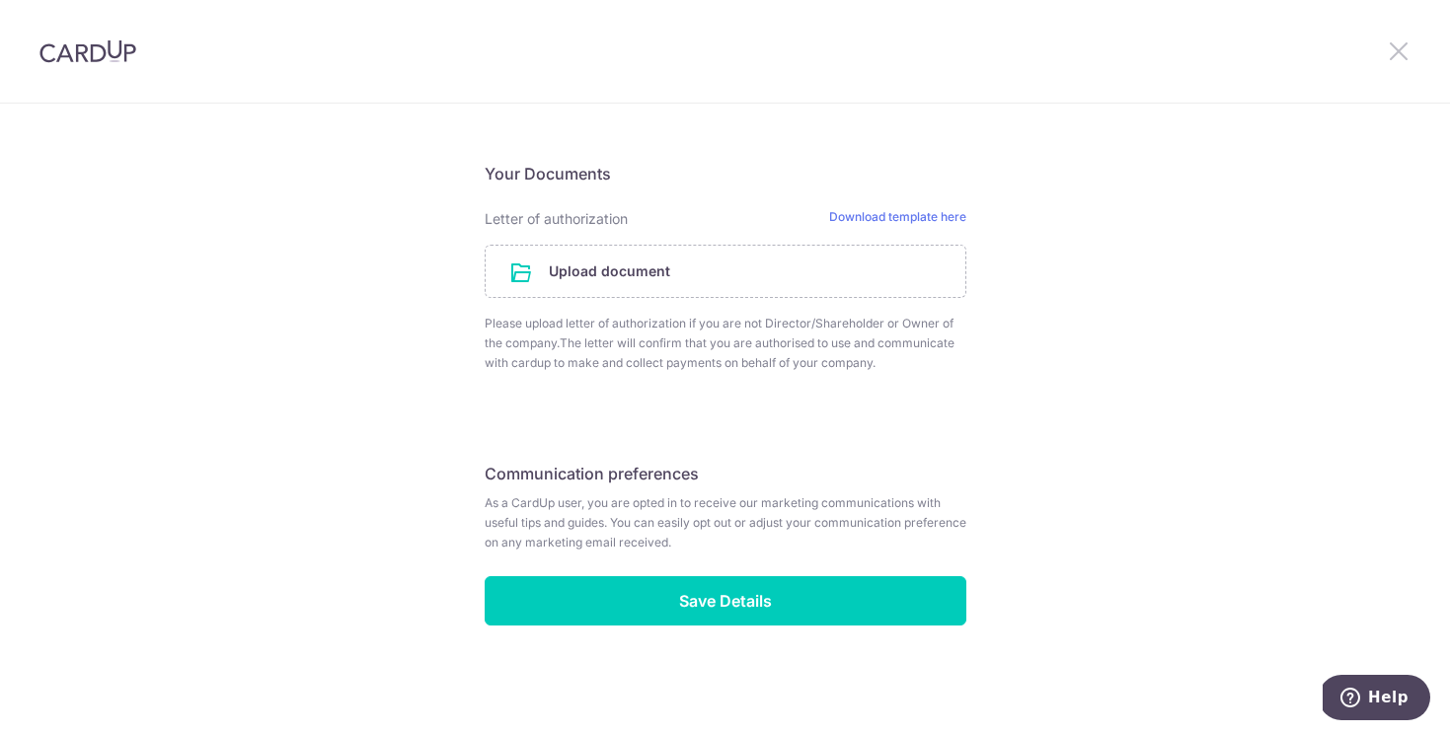
click at [1397, 50] on icon at bounding box center [1399, 50] width 24 height 25
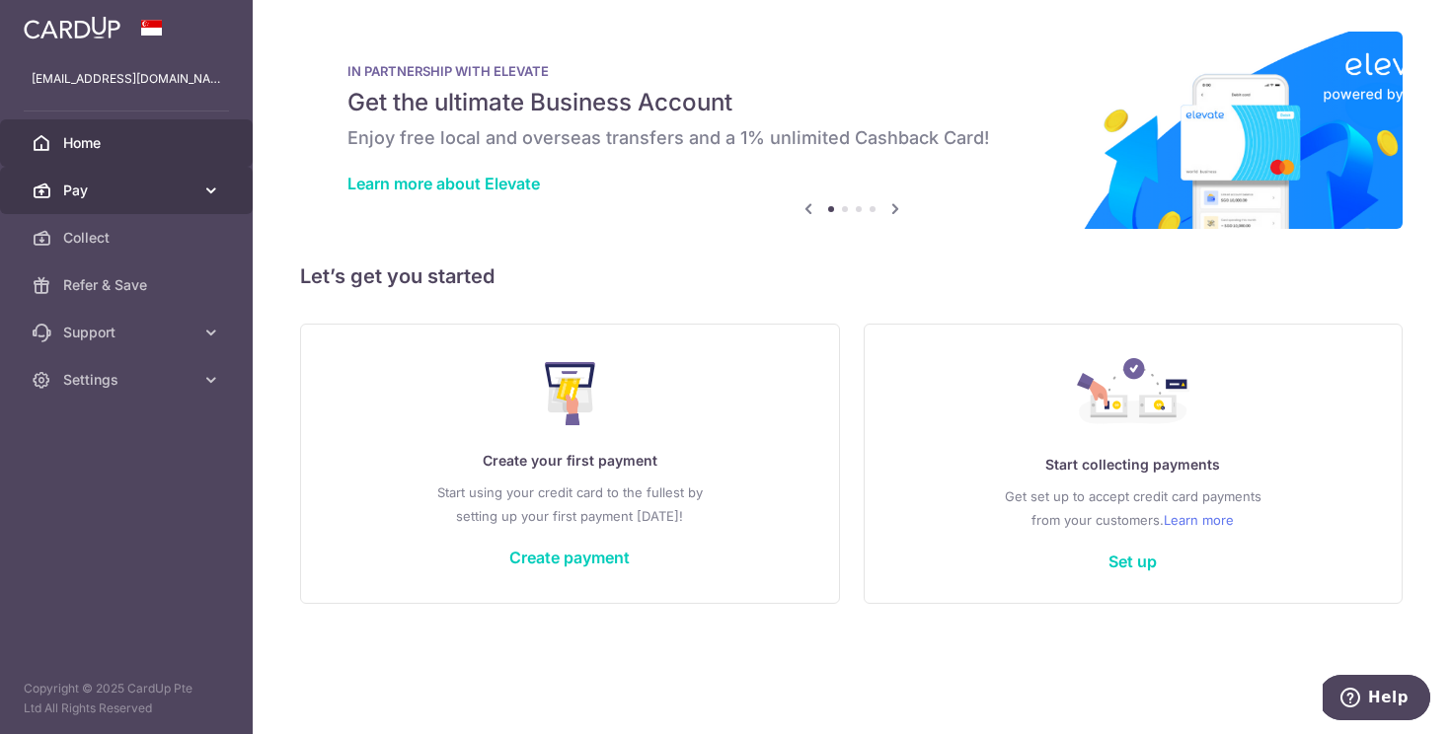
click at [161, 183] on span "Pay" at bounding box center [128, 191] width 130 height 20
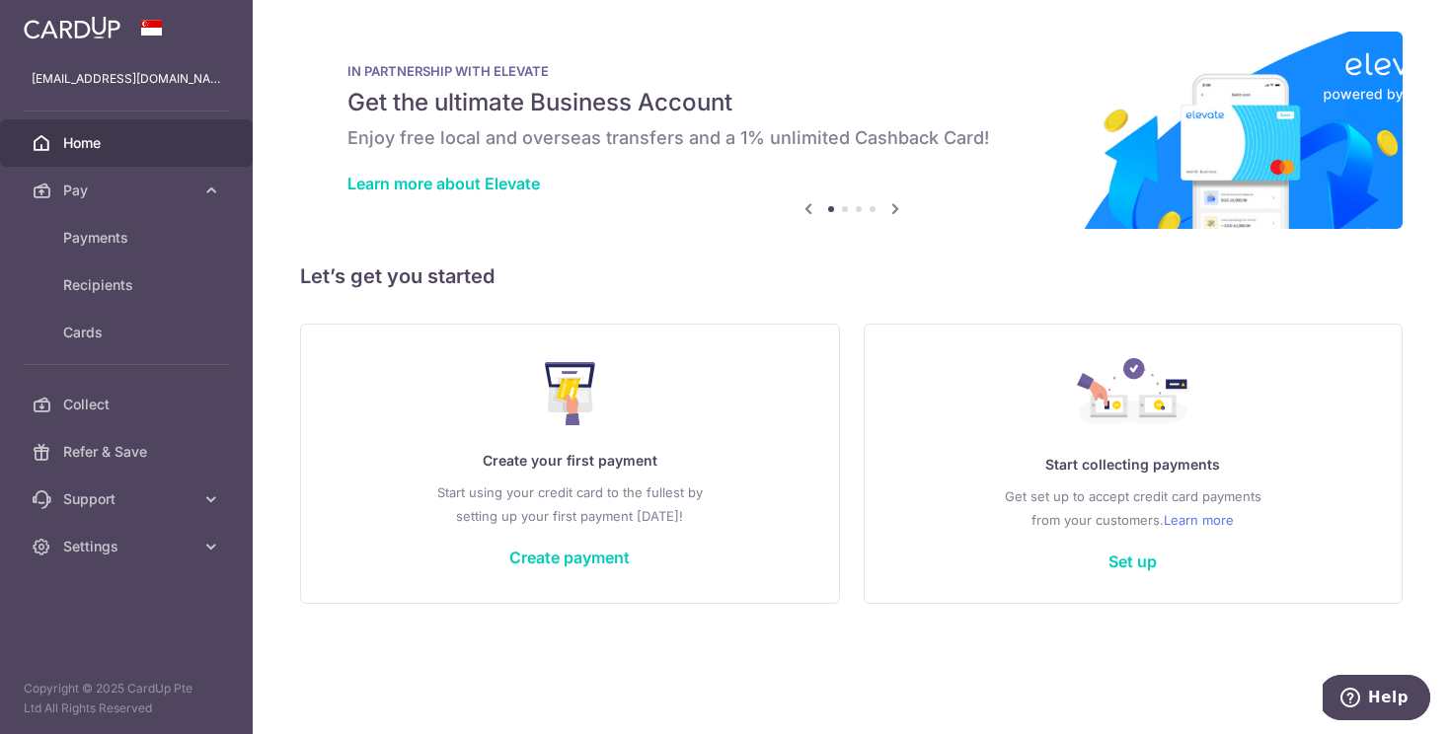
click at [942, 266] on h5 "Let’s get you started" at bounding box center [851, 277] width 1103 height 32
click at [131, 240] on span "Payments" at bounding box center [128, 238] width 130 height 20
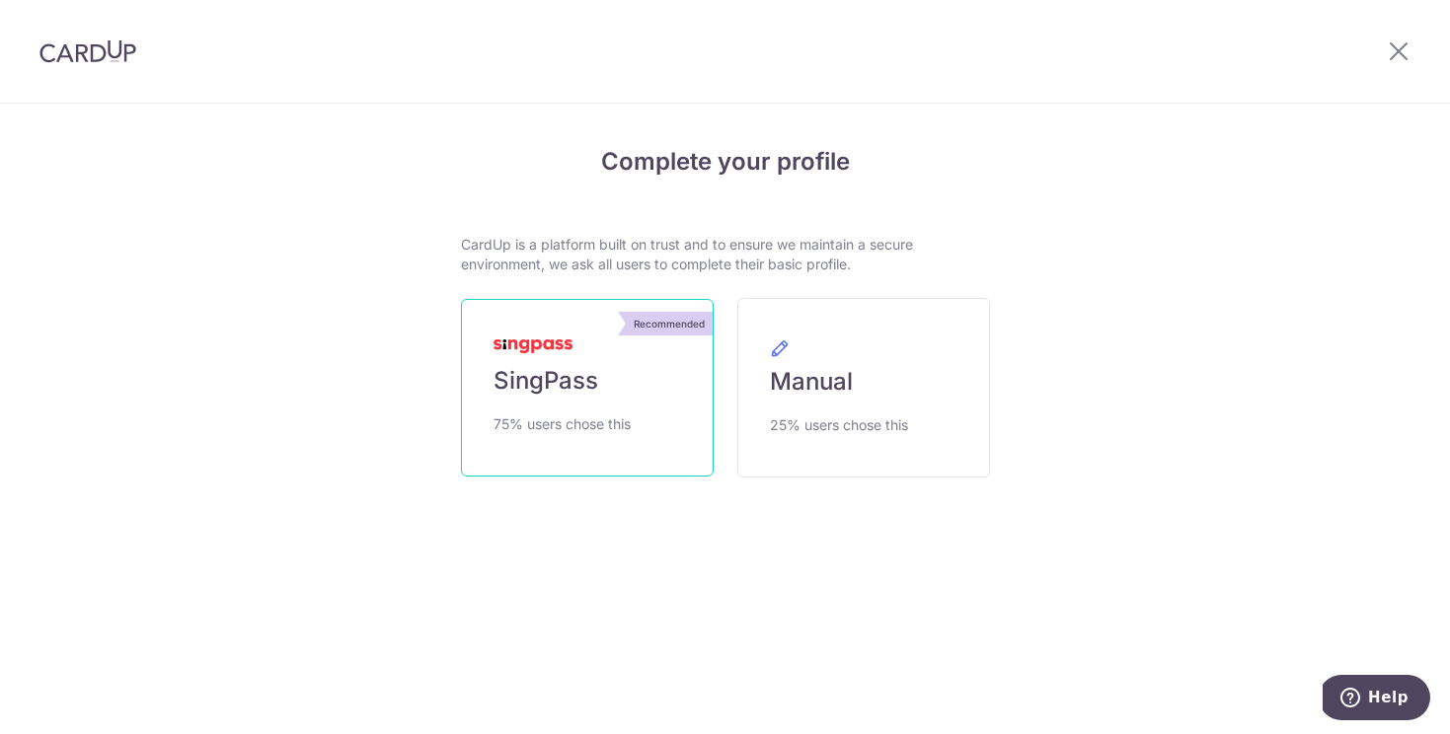
click at [648, 370] on link "Recommended SingPass 75% users chose this" at bounding box center [587, 388] width 253 height 178
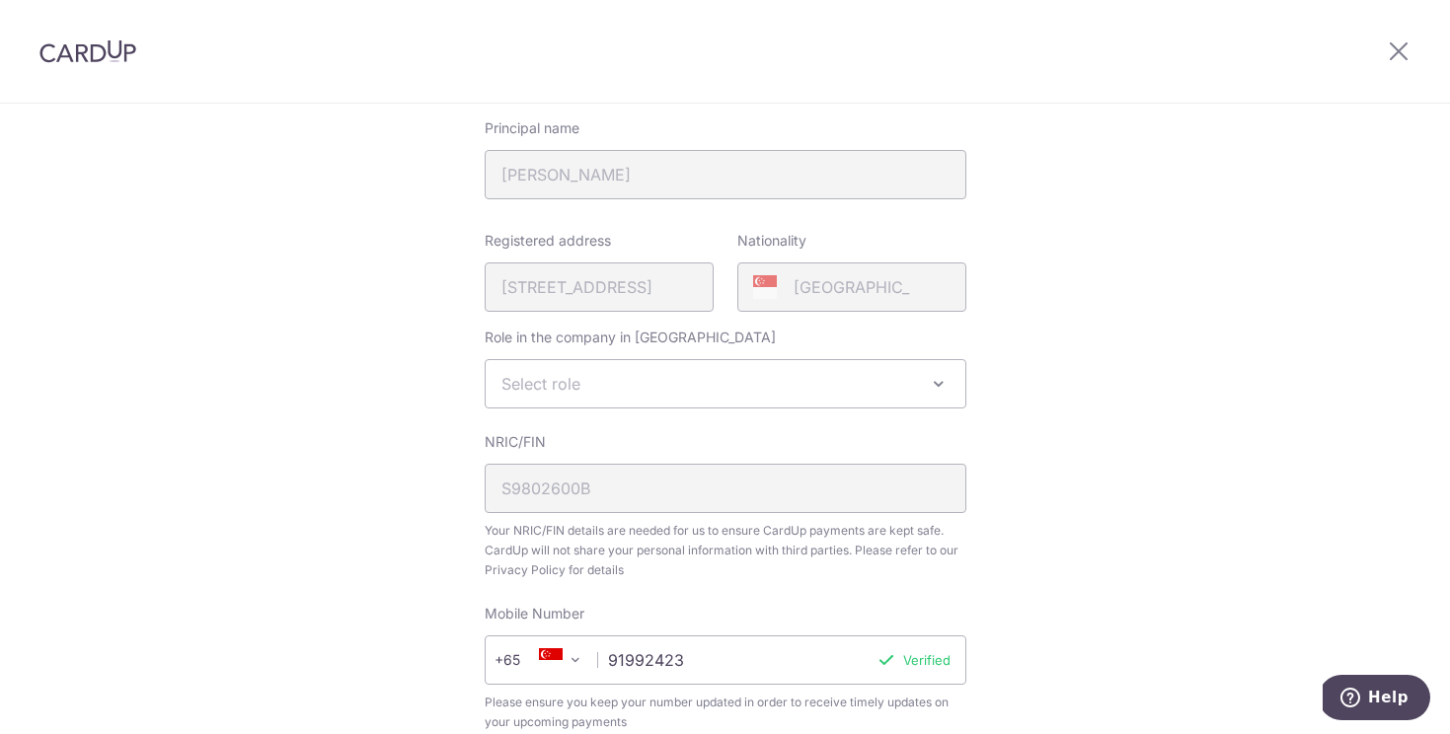
scroll to position [385, 0]
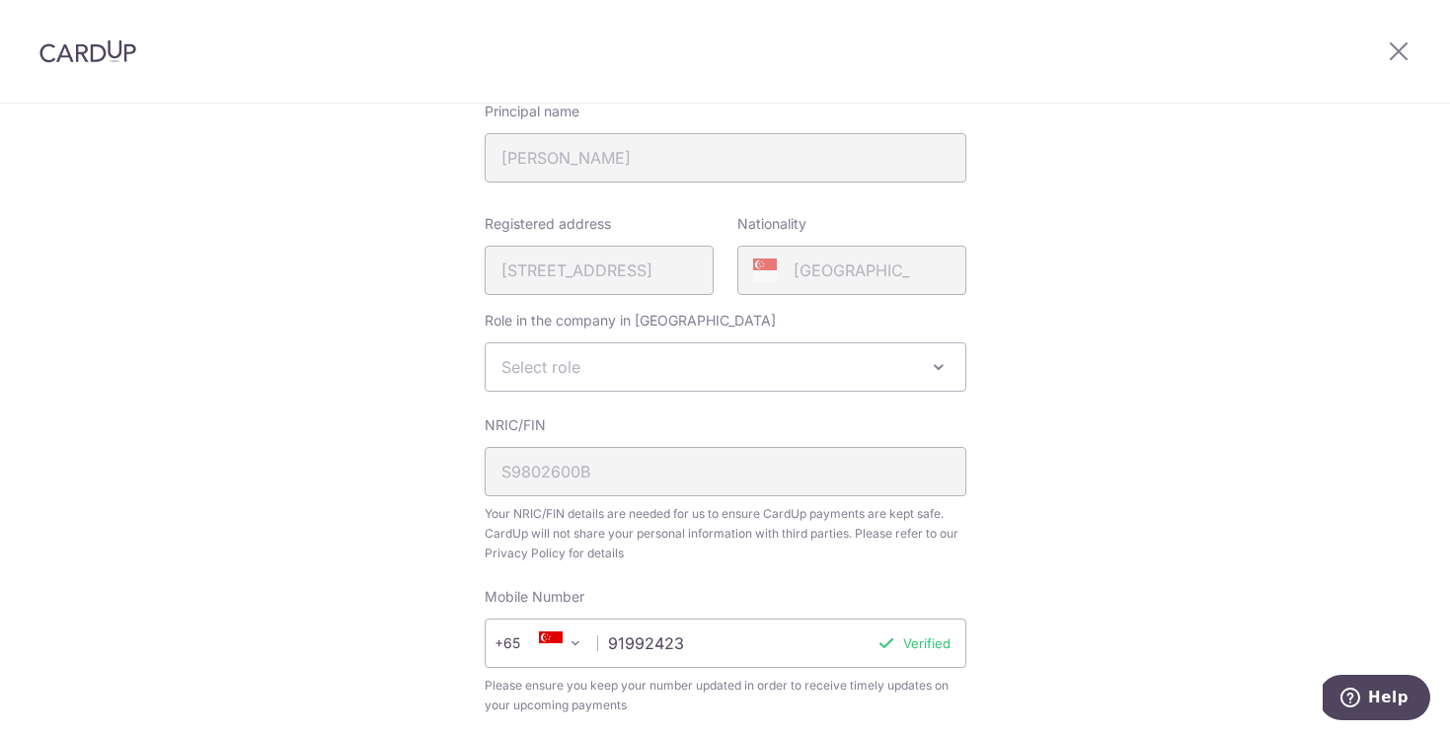
click at [705, 378] on span "Select role" at bounding box center [726, 366] width 480 height 47
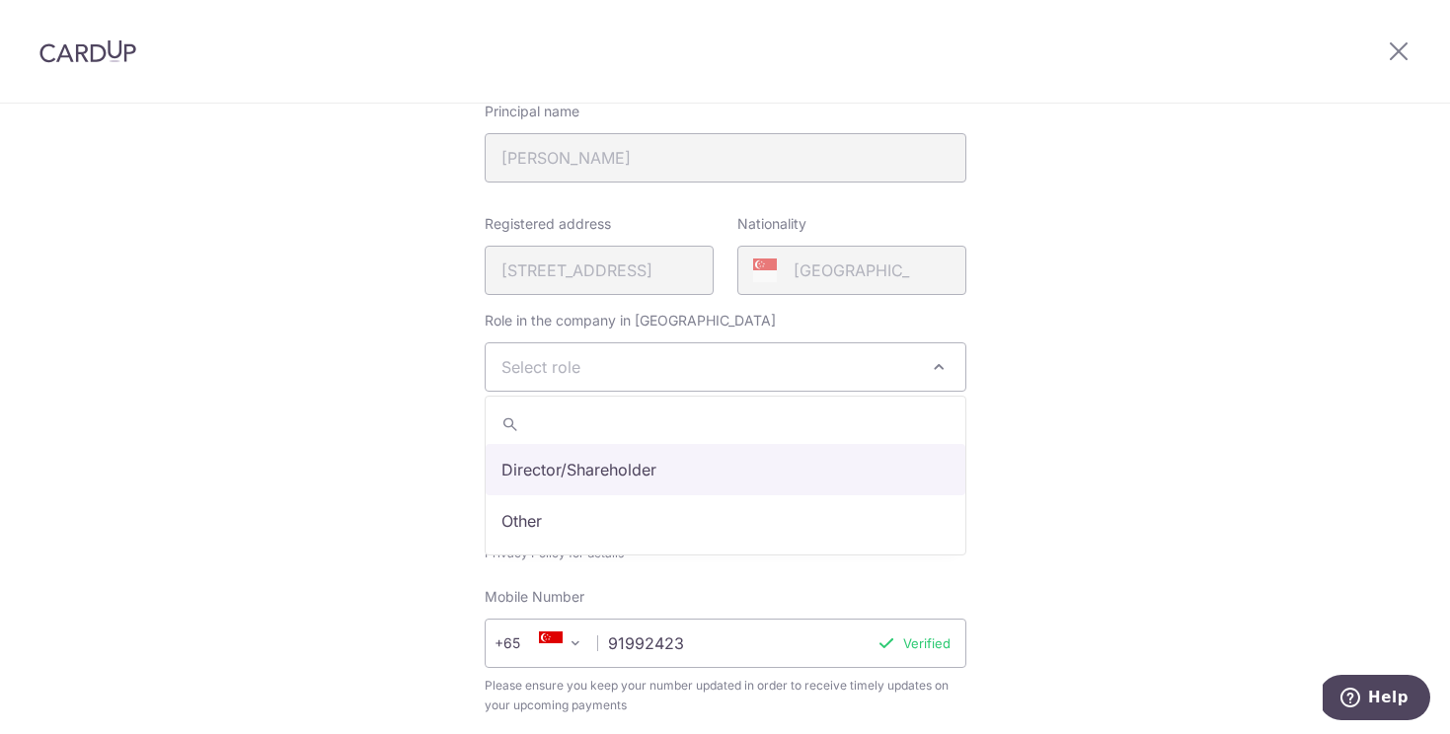
select select "director"
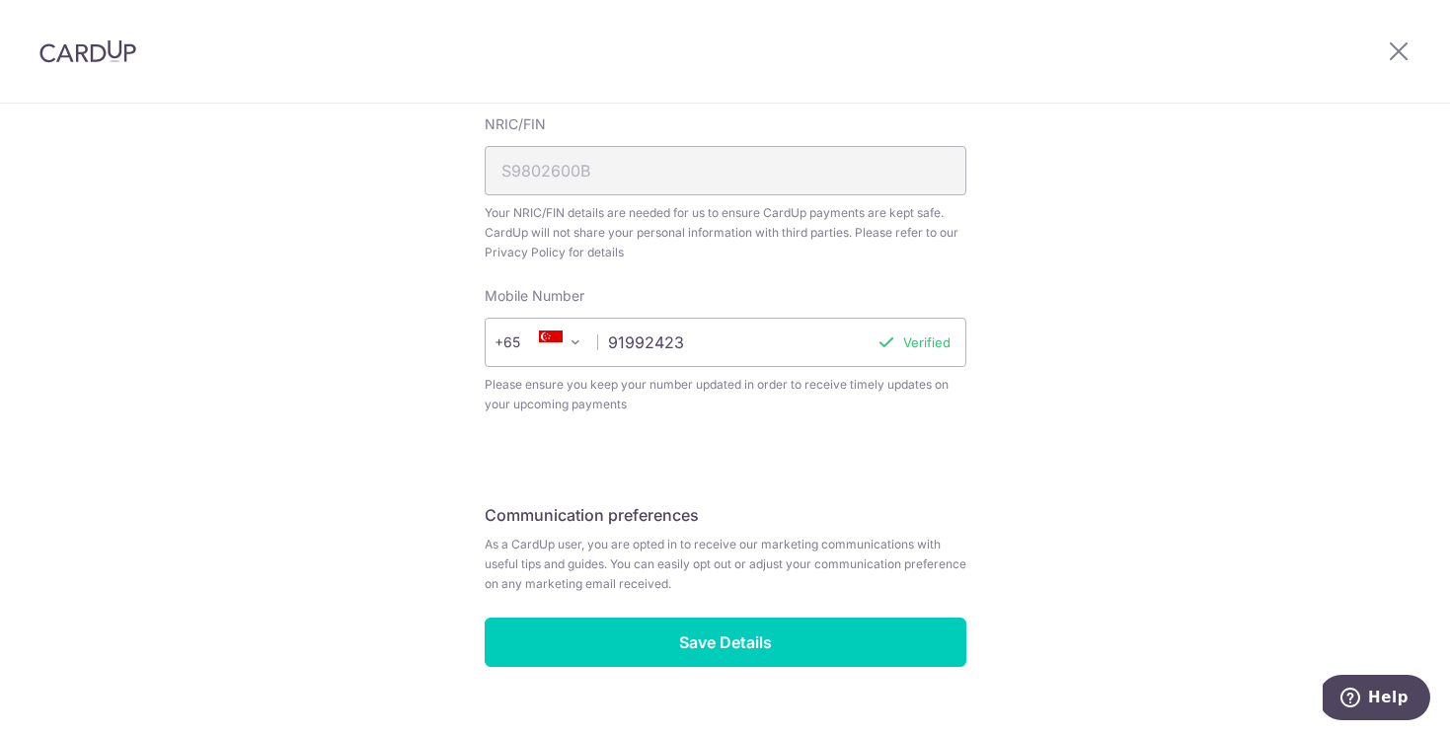
scroll to position [727, 0]
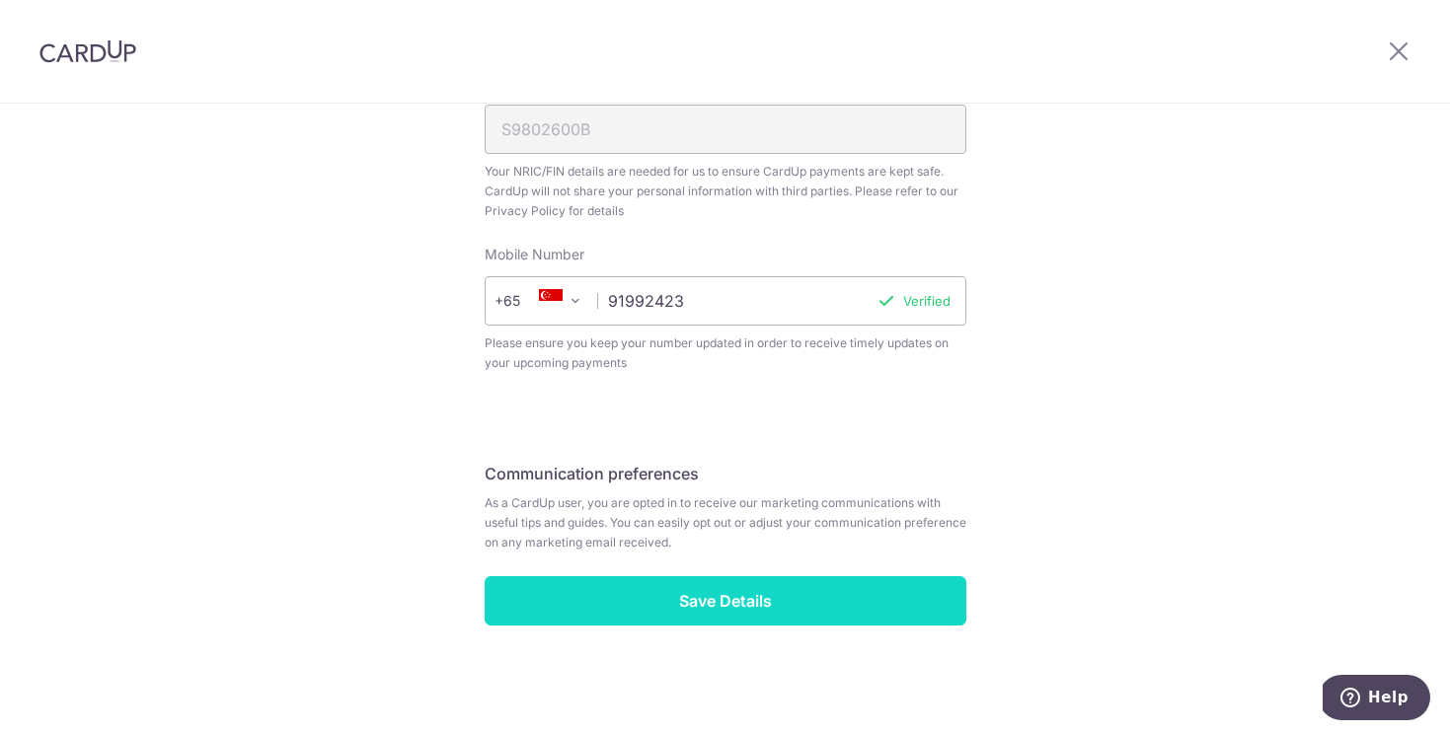
click at [784, 622] on input "Save Details" at bounding box center [726, 600] width 482 height 49
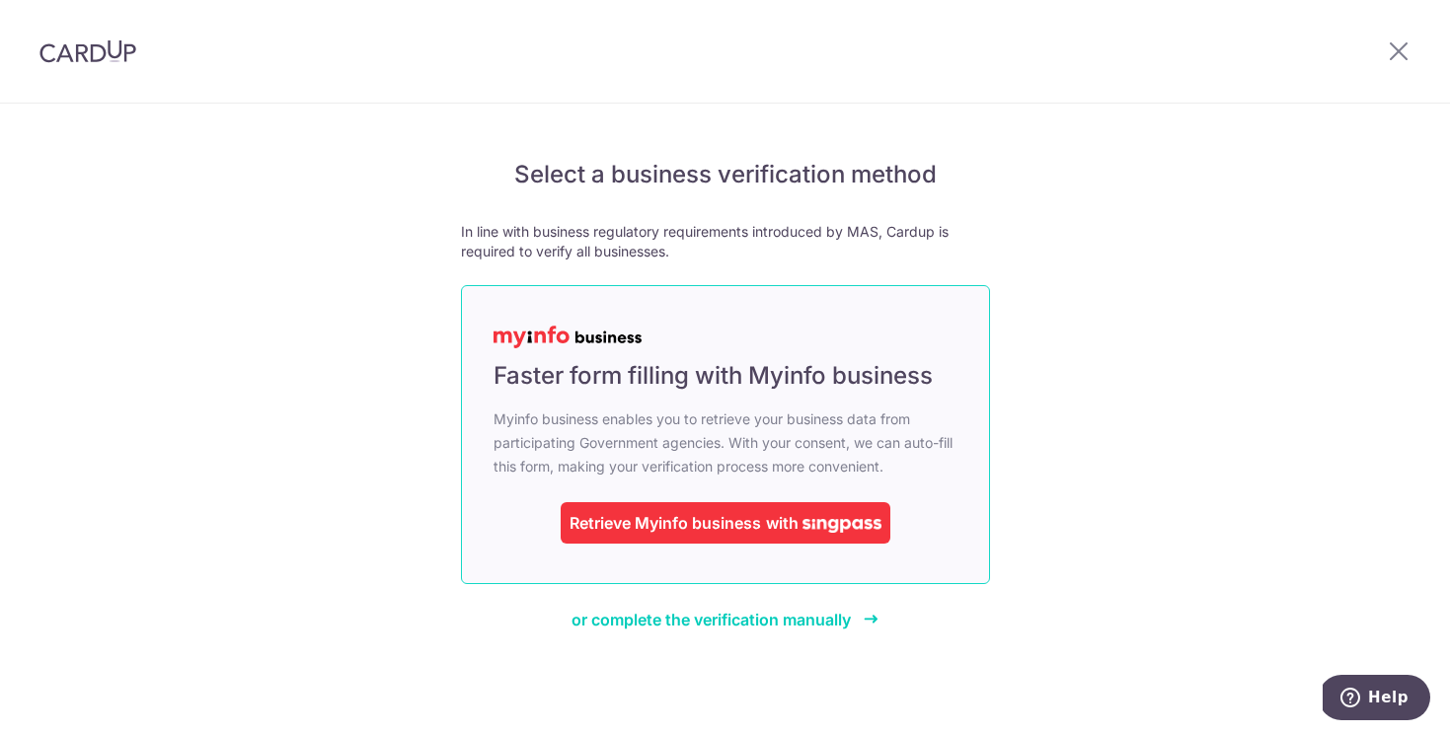
click at [785, 516] on span "with" at bounding box center [782, 523] width 33 height 20
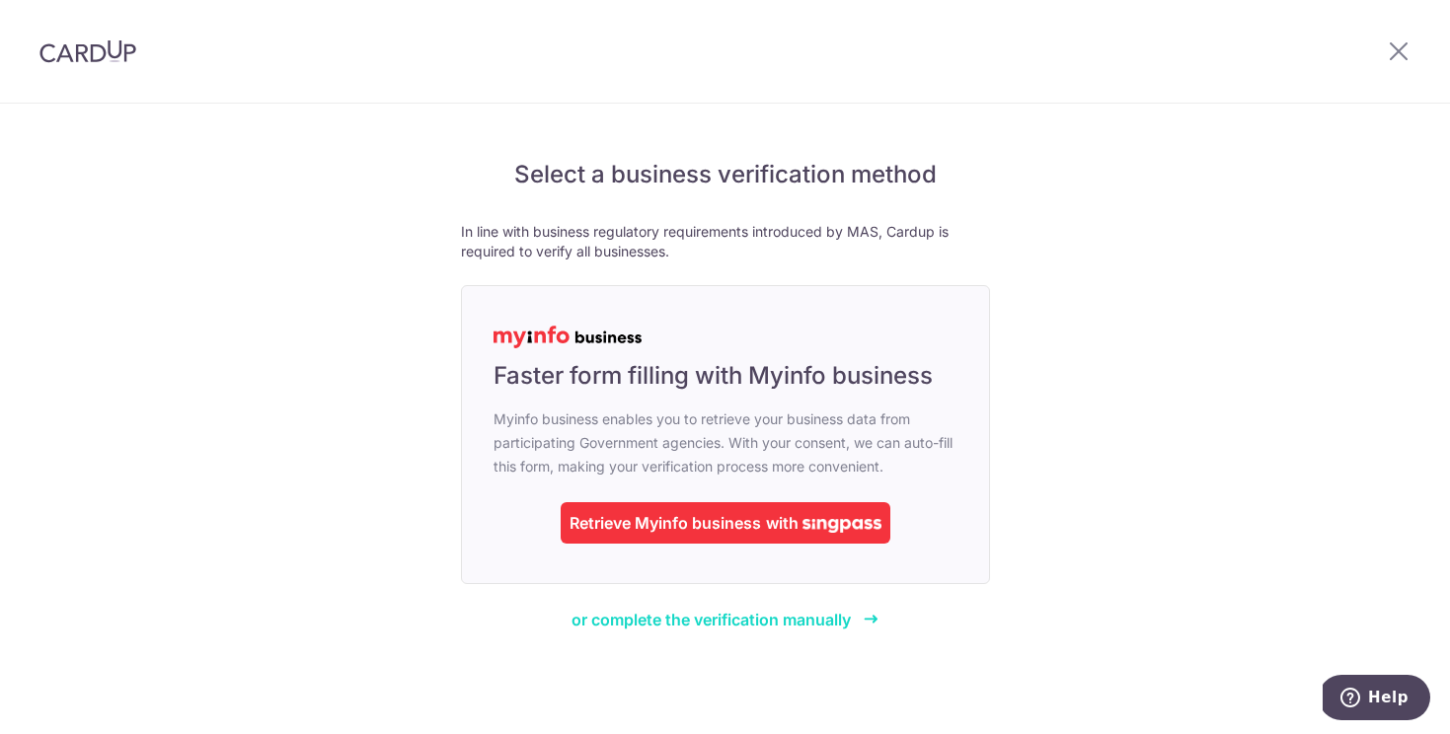
click at [723, 621] on span "or complete the verification manually" at bounding box center [710, 620] width 279 height 20
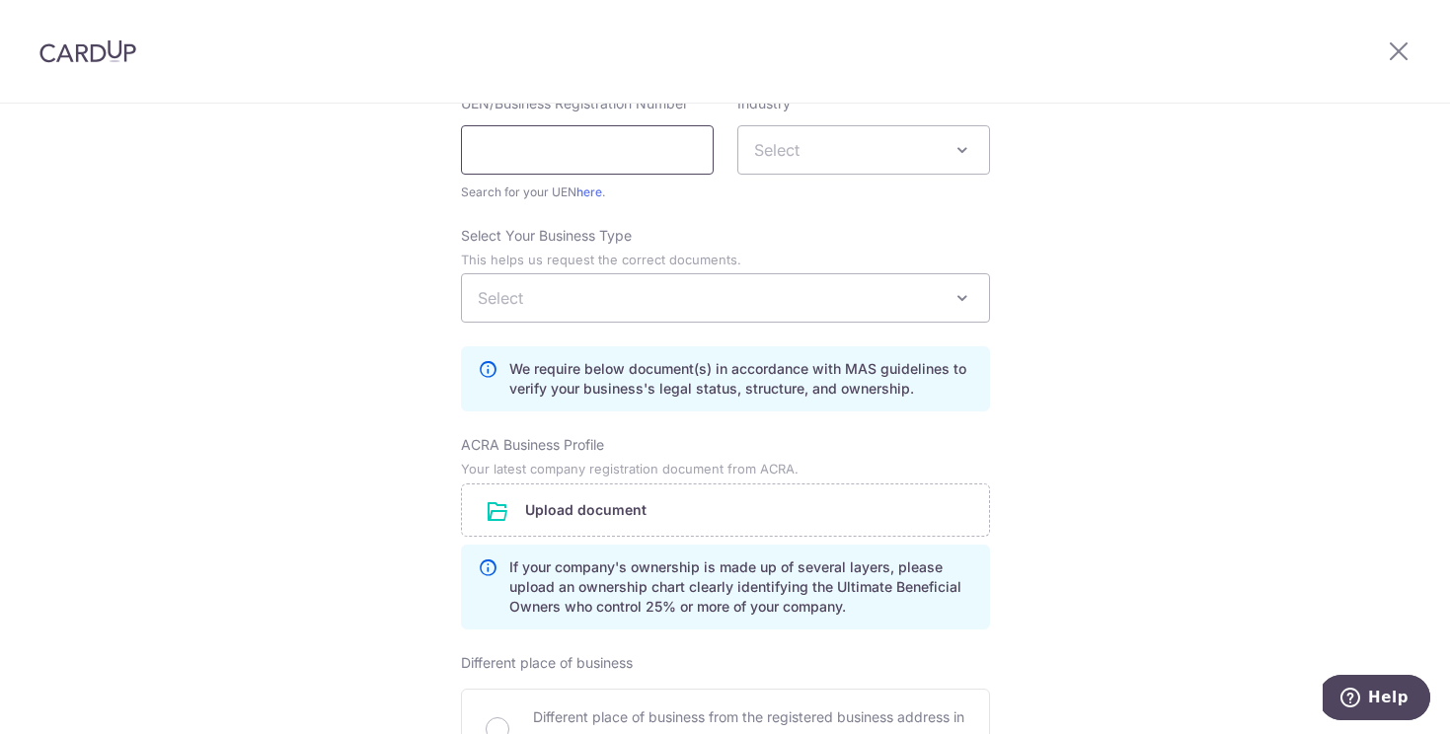
scroll to position [295, 0]
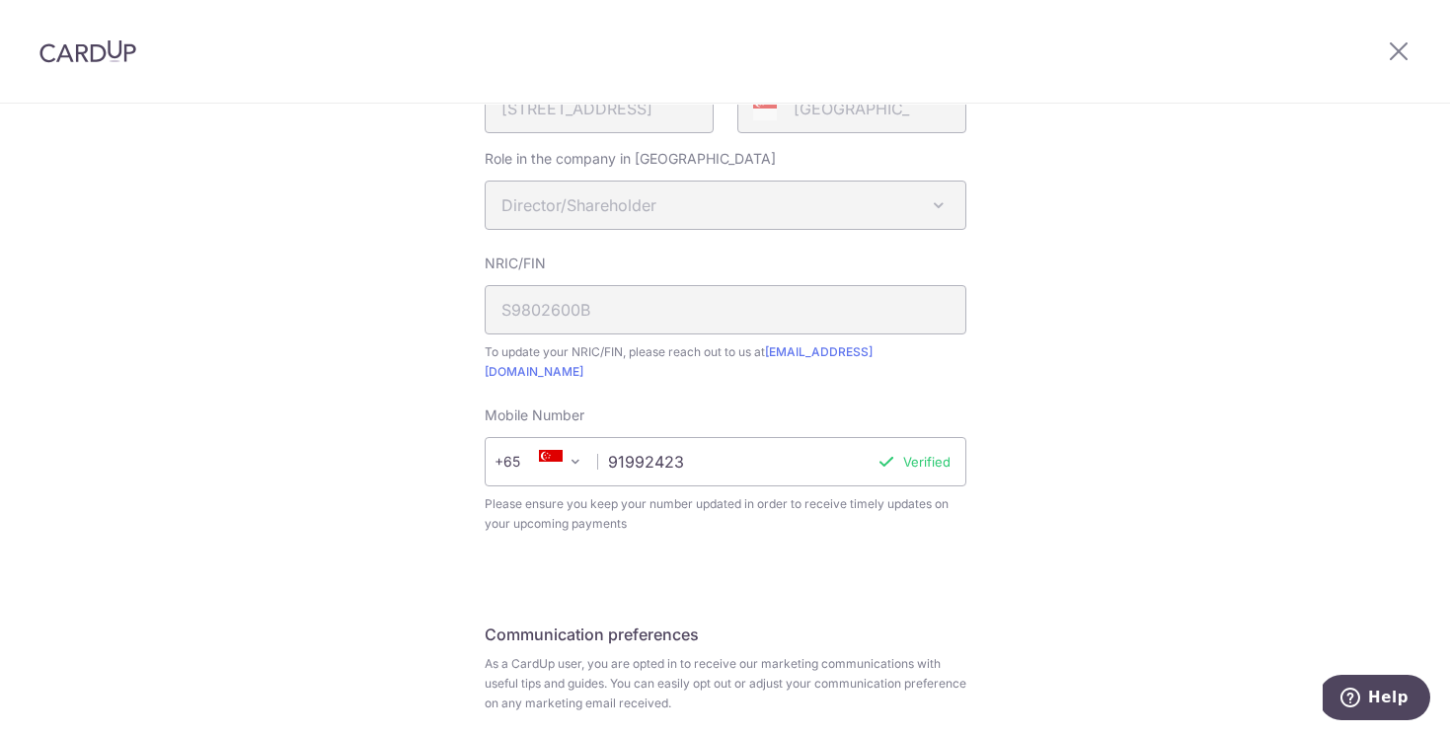
scroll to position [559, 0]
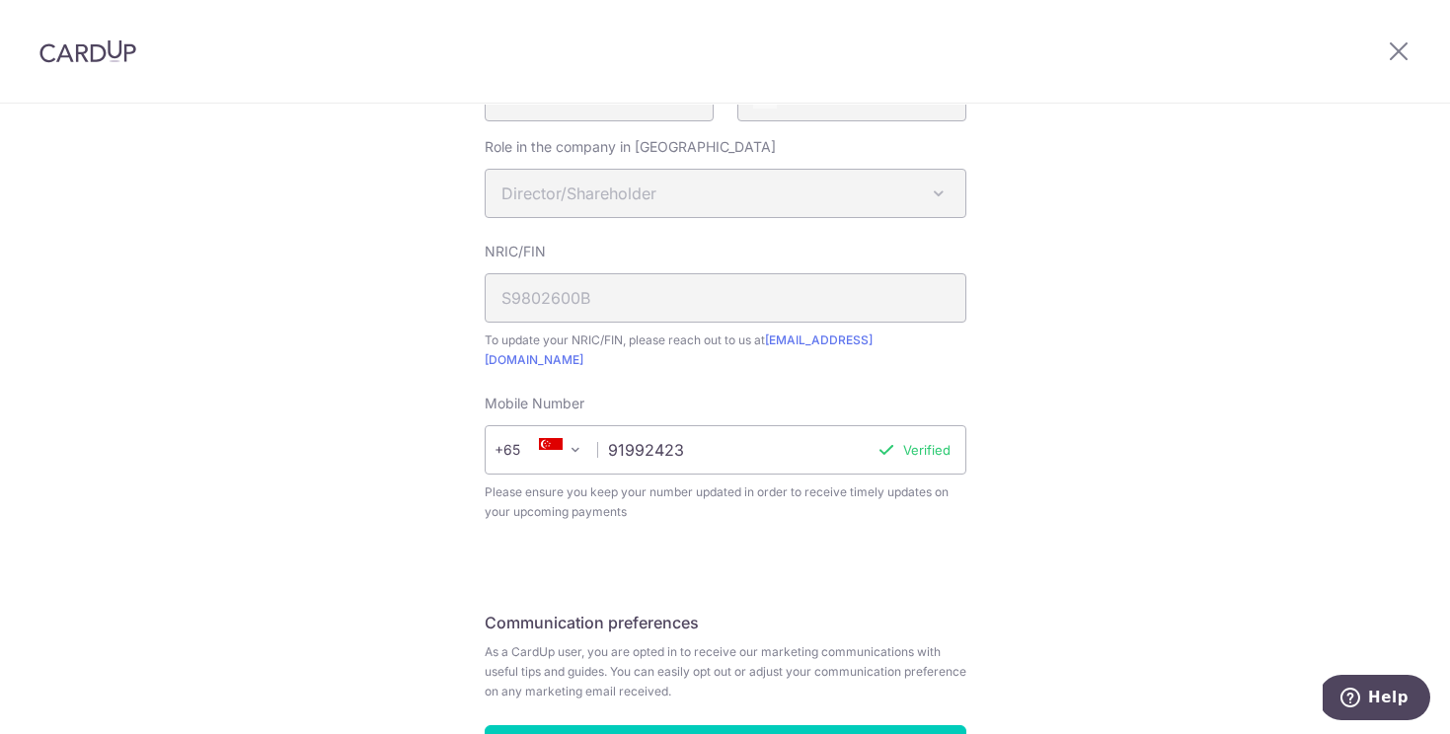
click at [108, 39] on img at bounding box center [87, 51] width 97 height 24
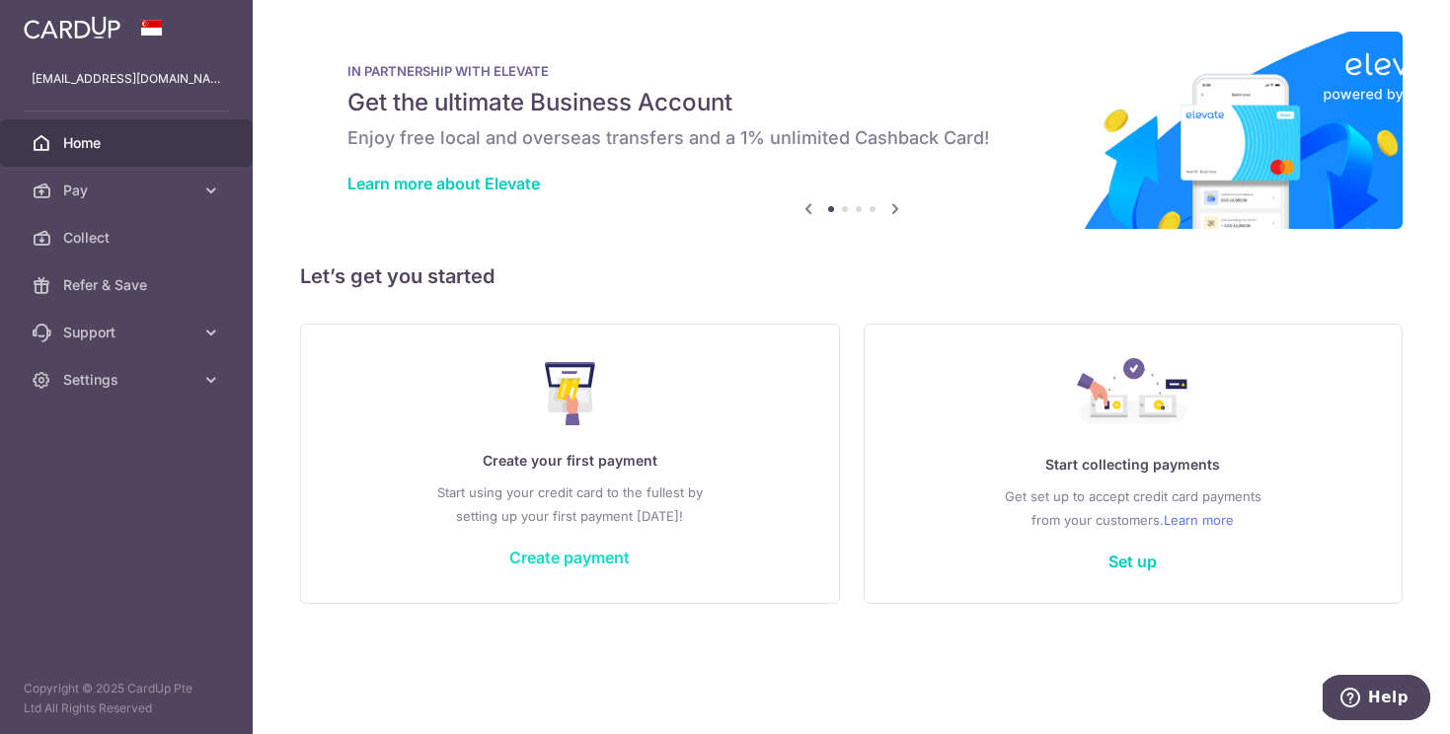
click at [587, 558] on link "Create payment" at bounding box center [569, 558] width 120 height 20
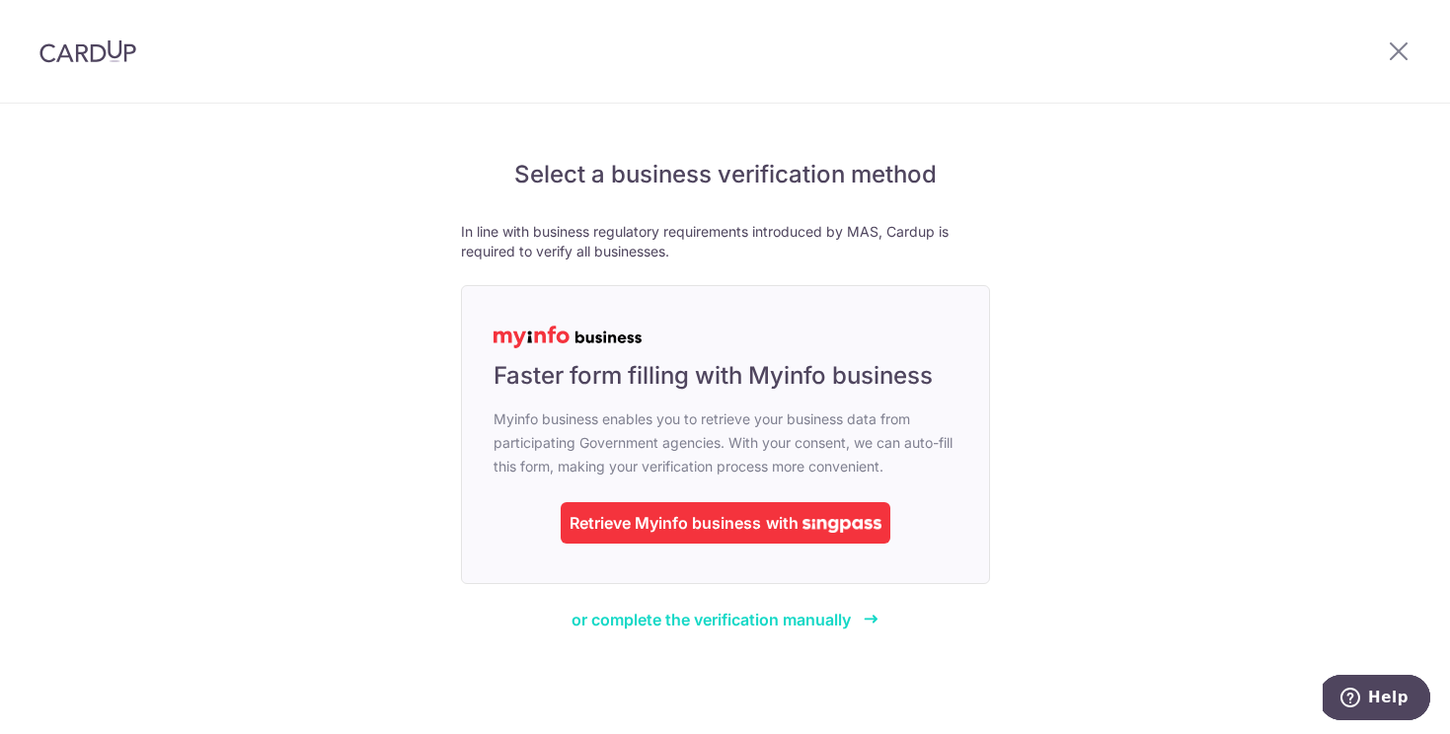
click at [762, 614] on span "or complete the verification manually" at bounding box center [710, 620] width 279 height 20
click at [839, 616] on span "or complete the verification manually" at bounding box center [710, 620] width 279 height 20
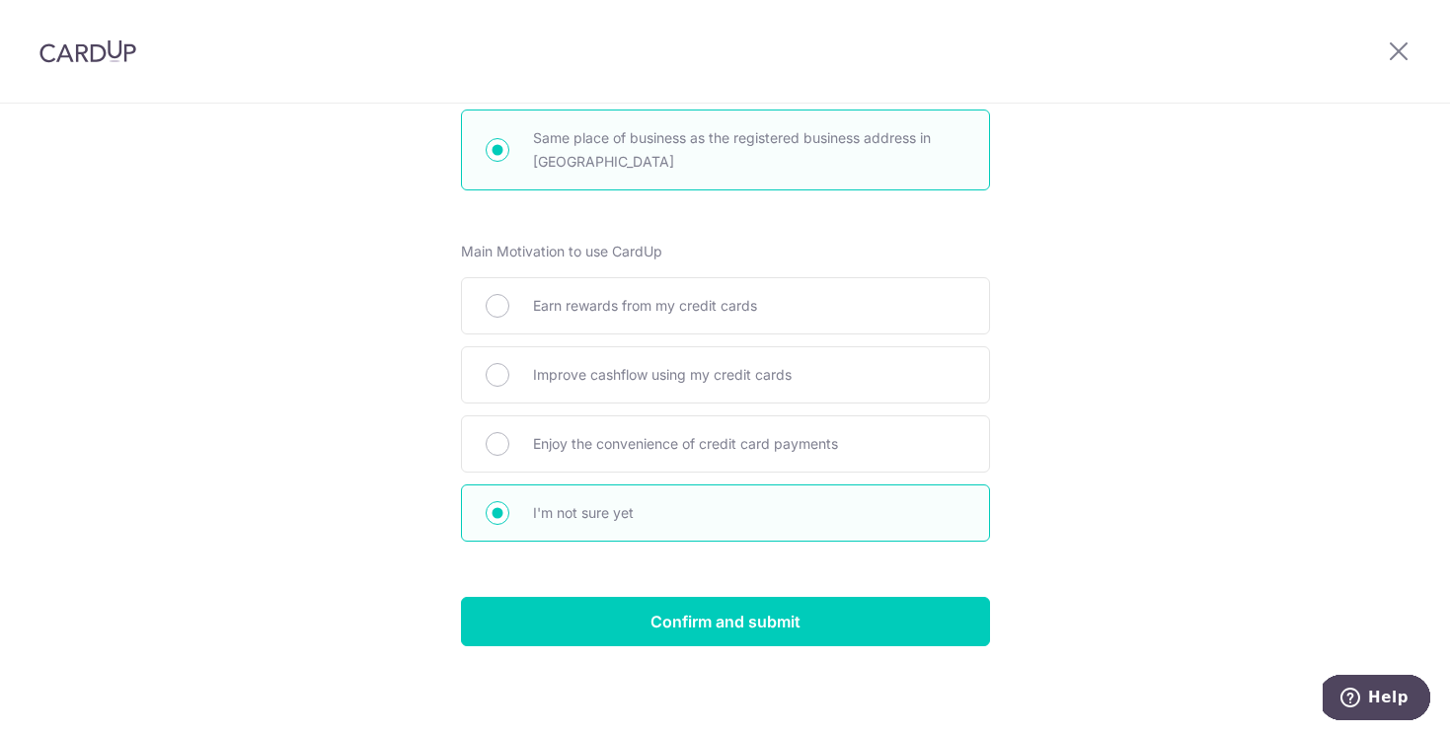
scroll to position [970, 0]
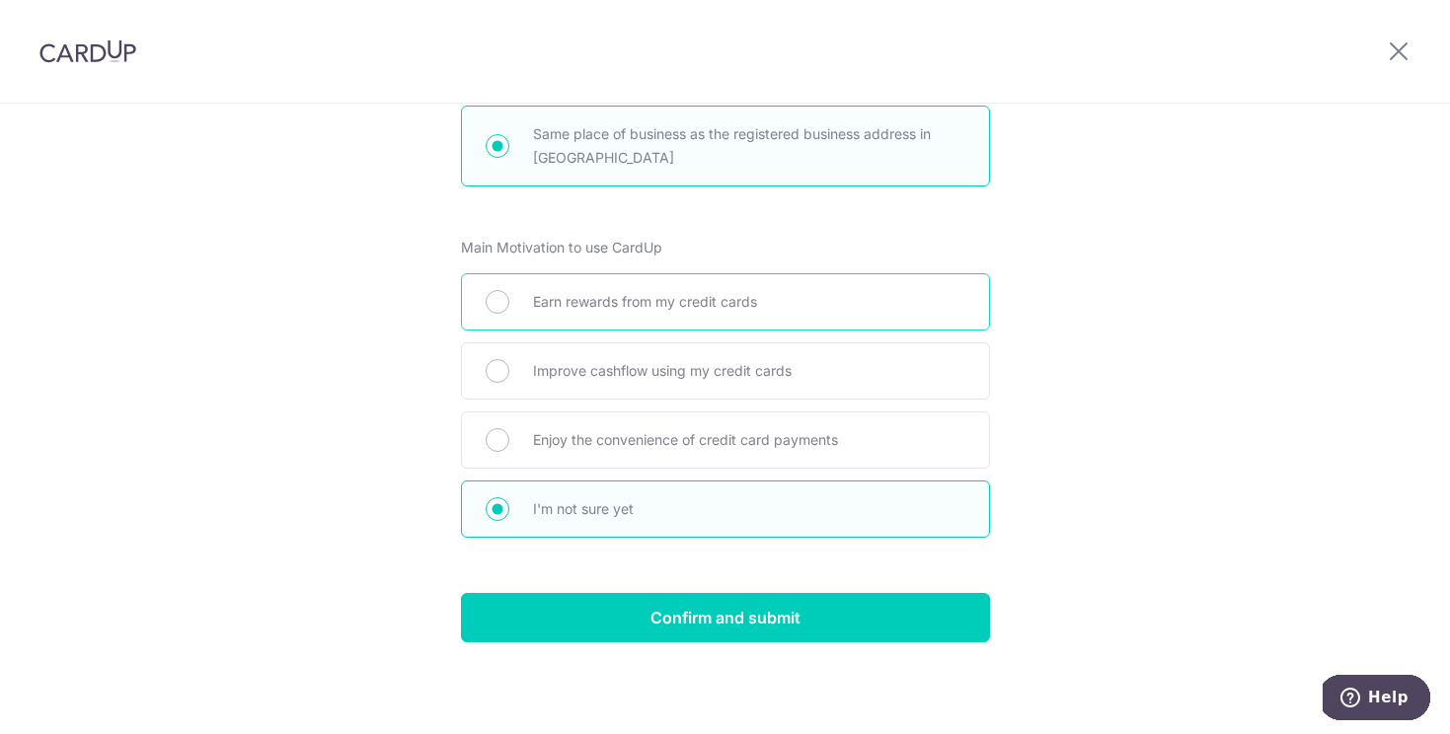
click at [791, 313] on div "Earn rewards from my credit cards" at bounding box center [725, 301] width 529 height 57
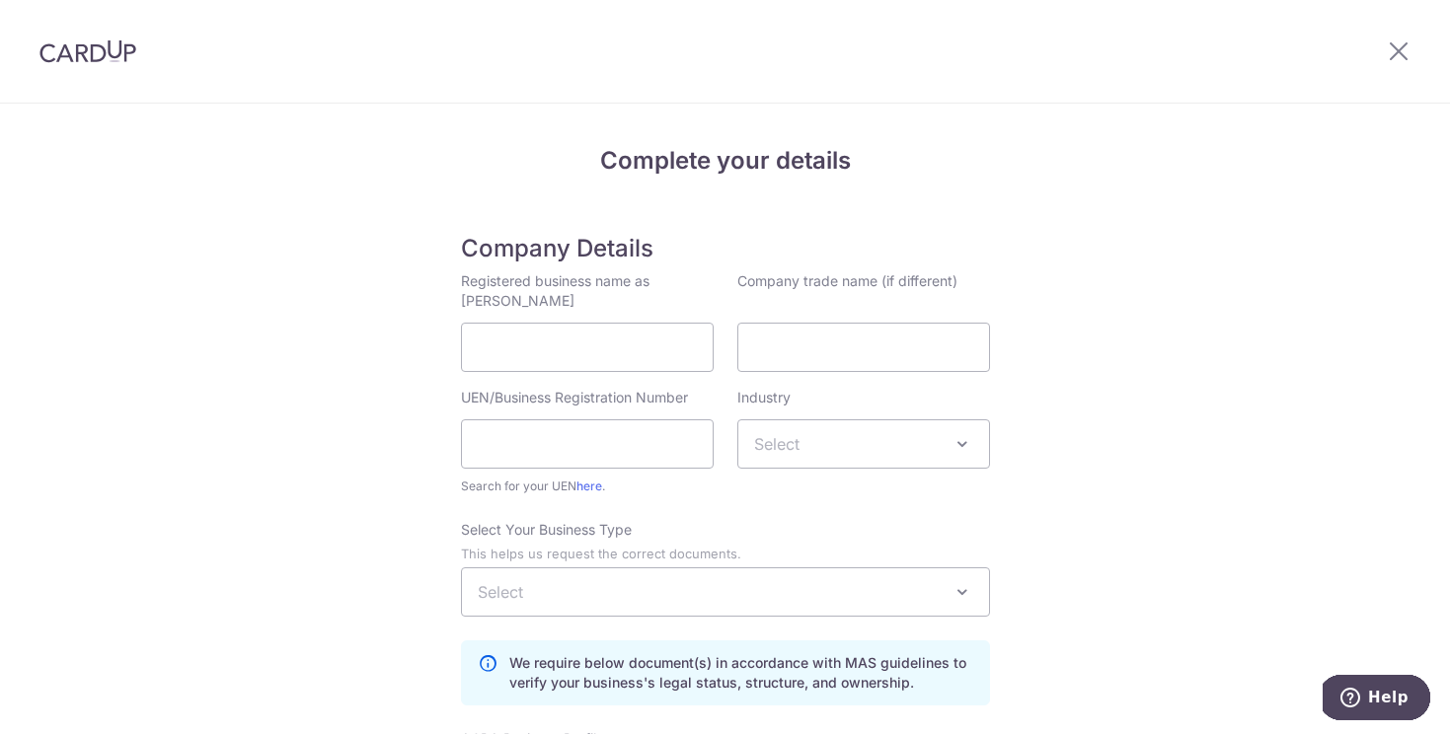
scroll to position [3, 0]
click at [609, 349] on input "Registered business name as [PERSON_NAME]" at bounding box center [587, 344] width 253 height 49
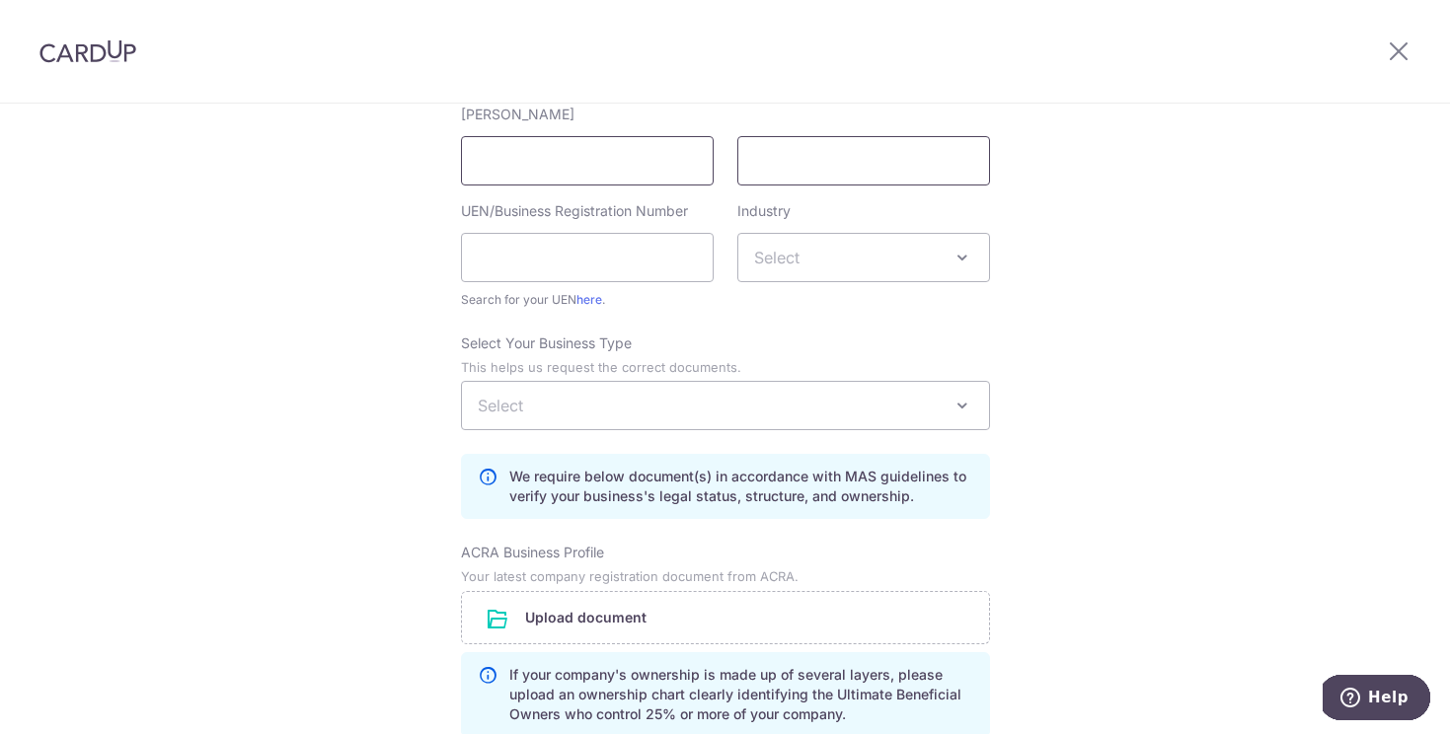
scroll to position [190, 0]
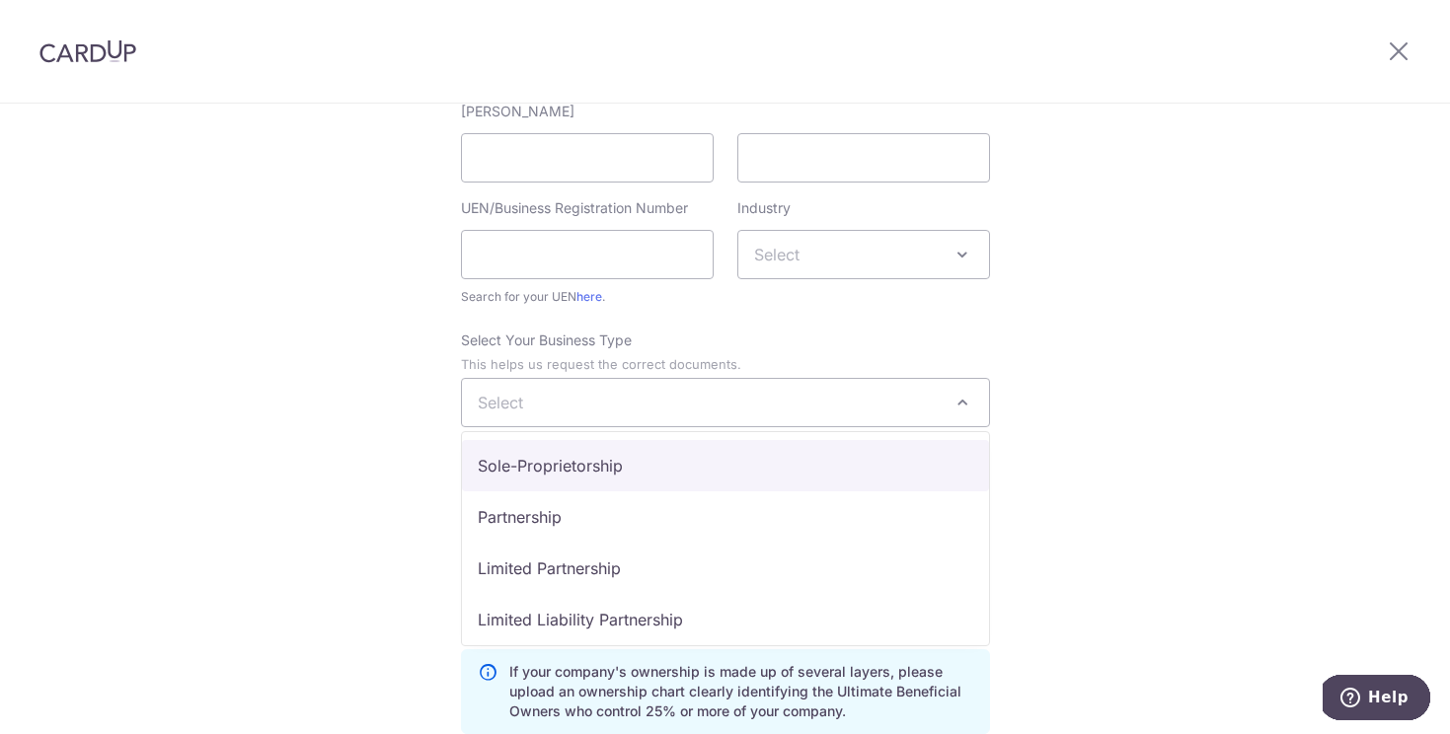
click at [785, 411] on span "Select" at bounding box center [725, 402] width 527 height 47
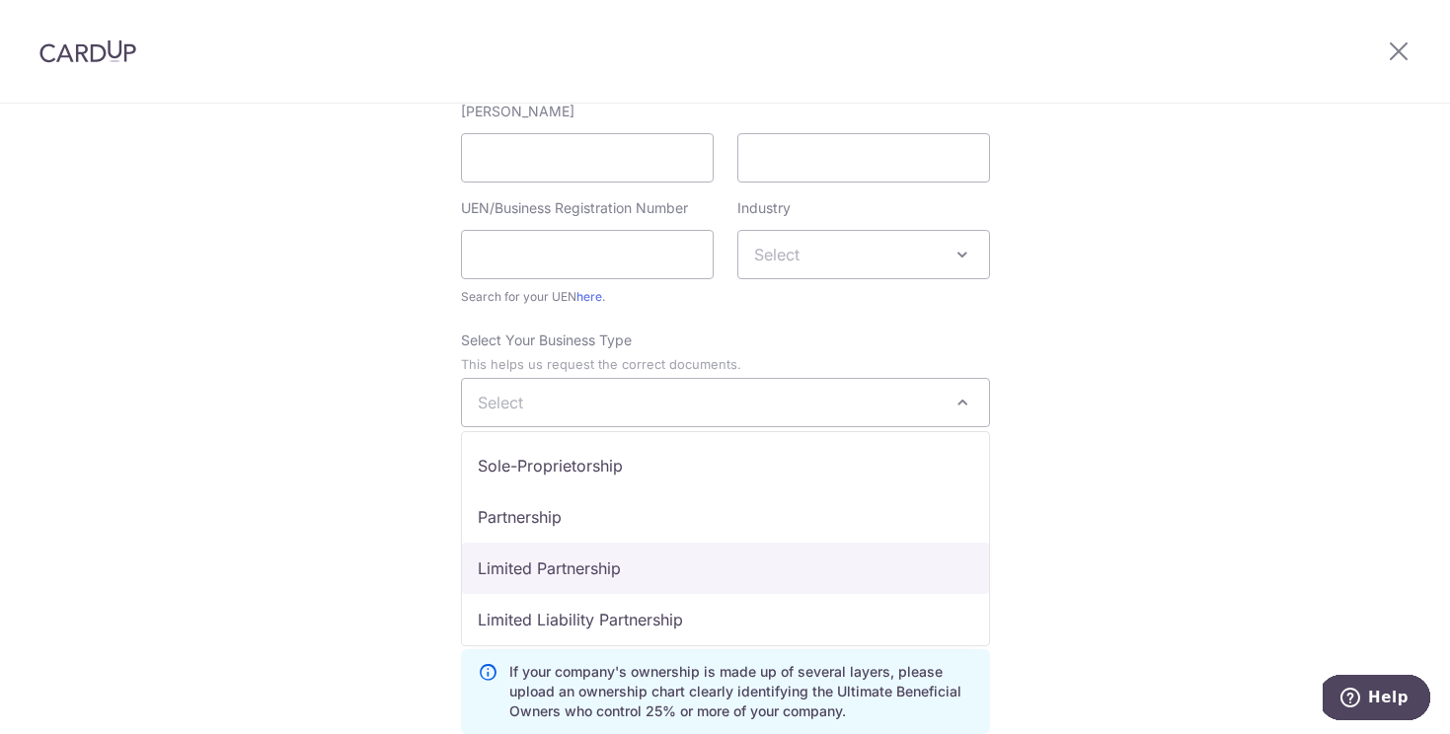
select select "Limited Partnership"
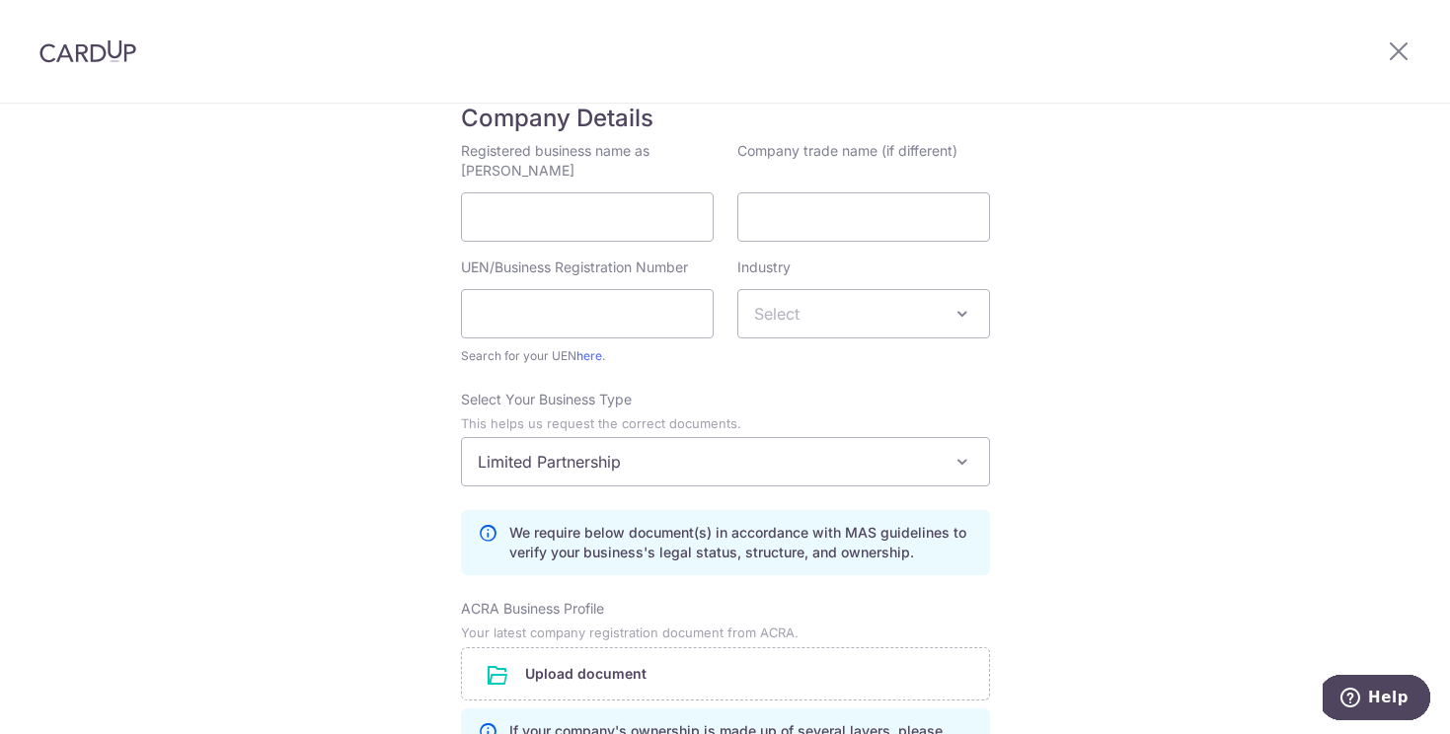
scroll to position [118, 0]
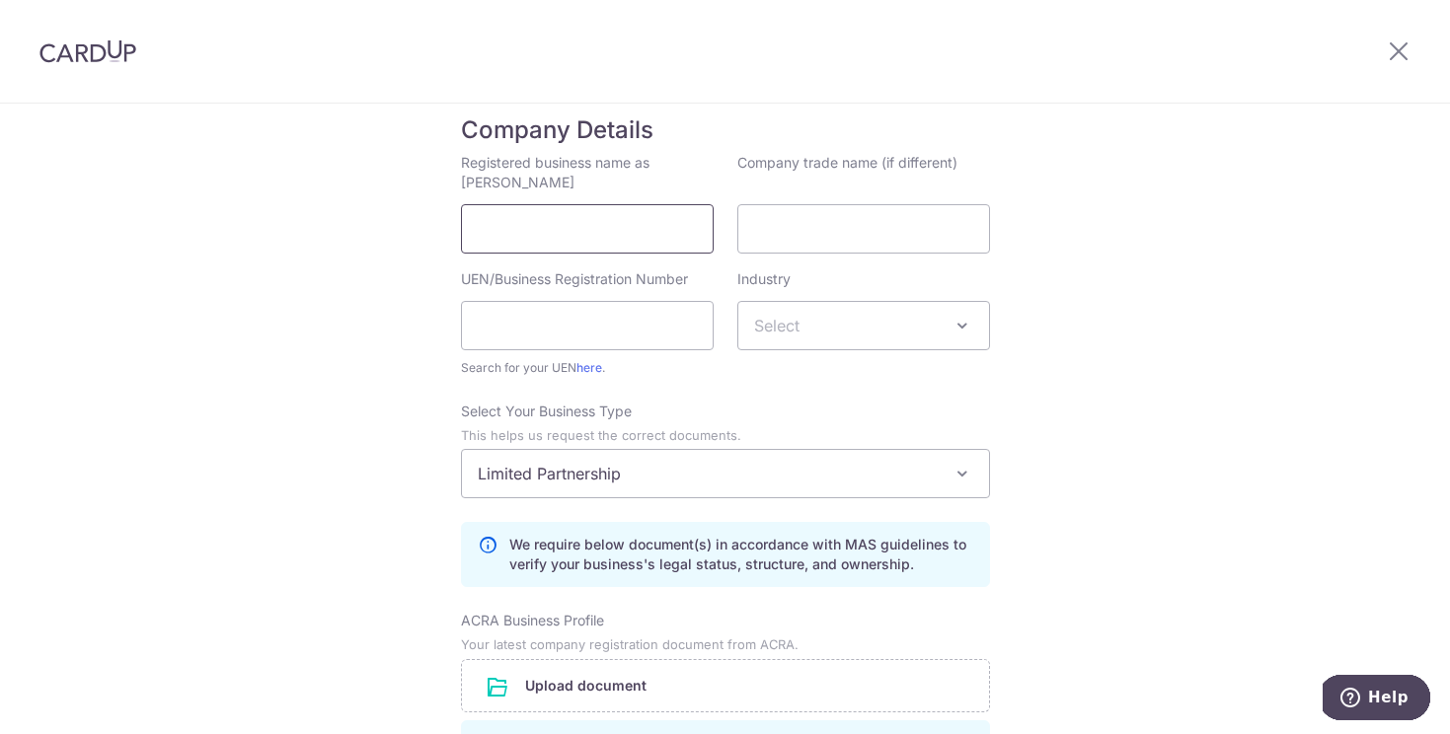
click at [635, 238] on input "Registered business name as [PERSON_NAME]" at bounding box center [587, 228] width 253 height 49
type input "Paws and Play Pte Ltd."
click at [657, 327] on input "UEN/Business Registration Number" at bounding box center [587, 325] width 253 height 49
paste input "202101209R"
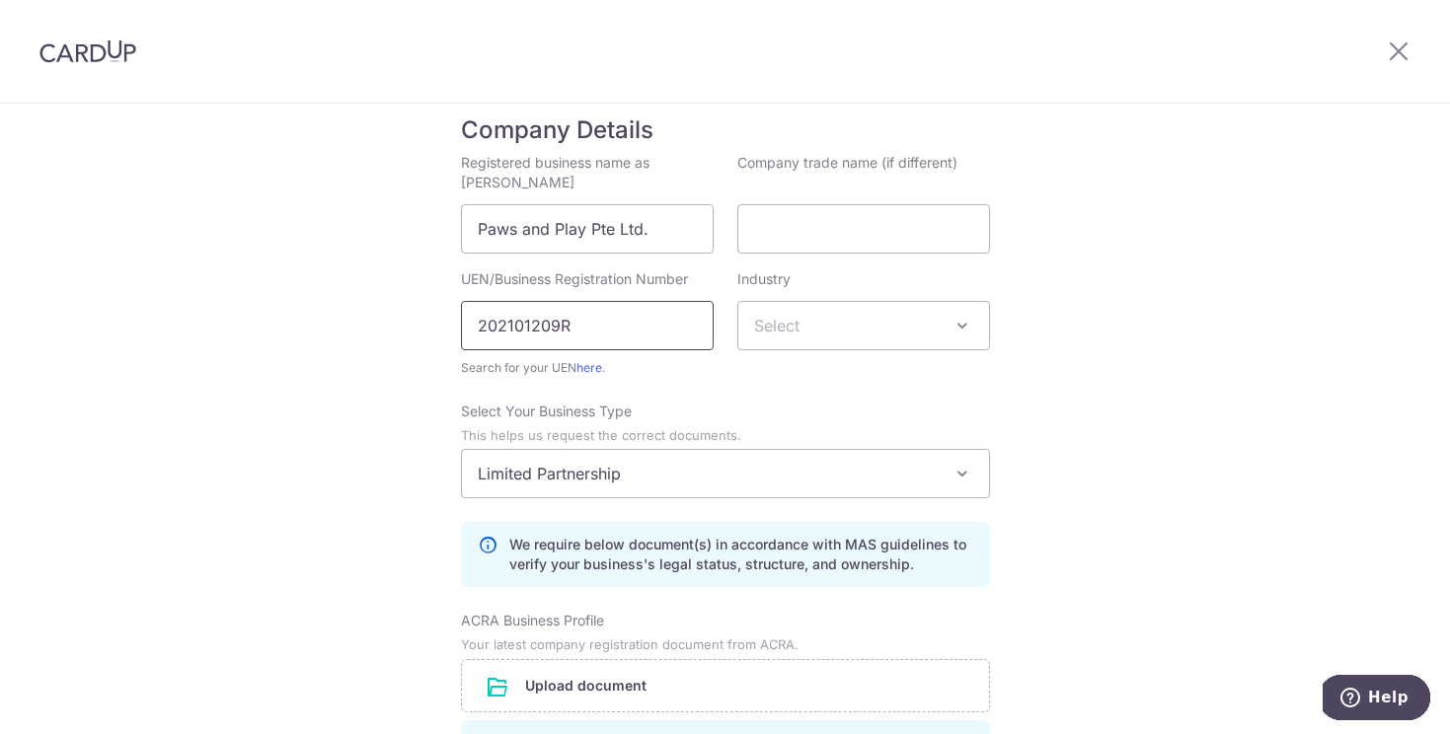
type input "202101209R"
click at [887, 315] on span "Select" at bounding box center [863, 325] width 251 height 47
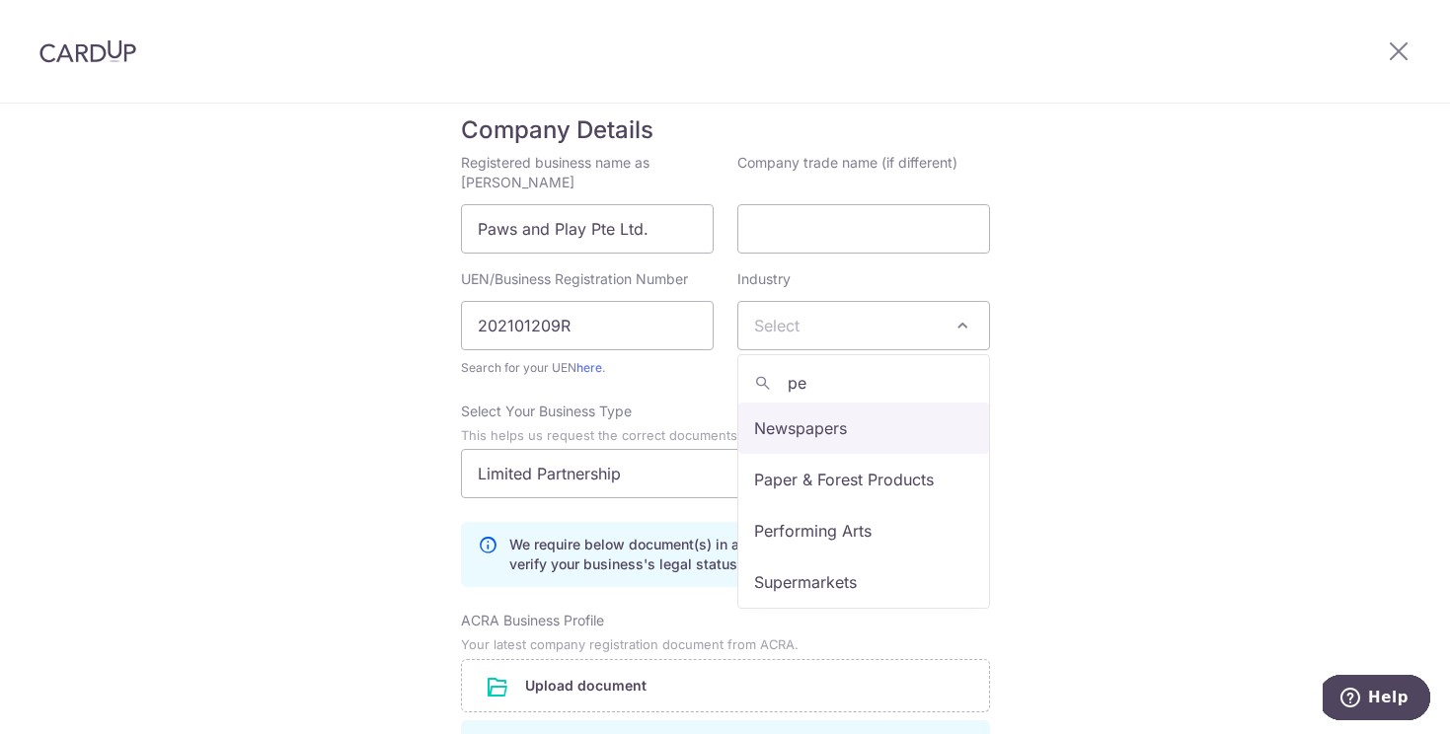
type input "p"
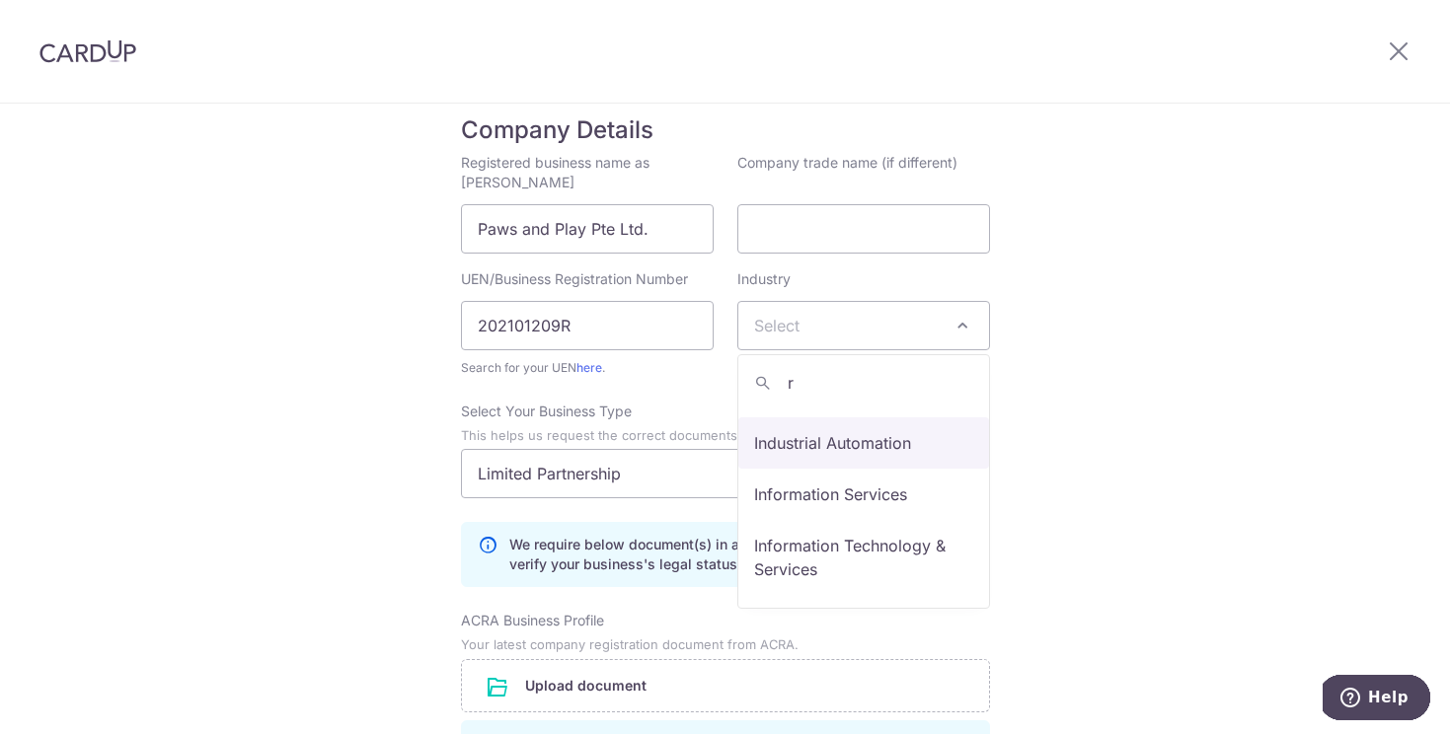
scroll to position [0, 0]
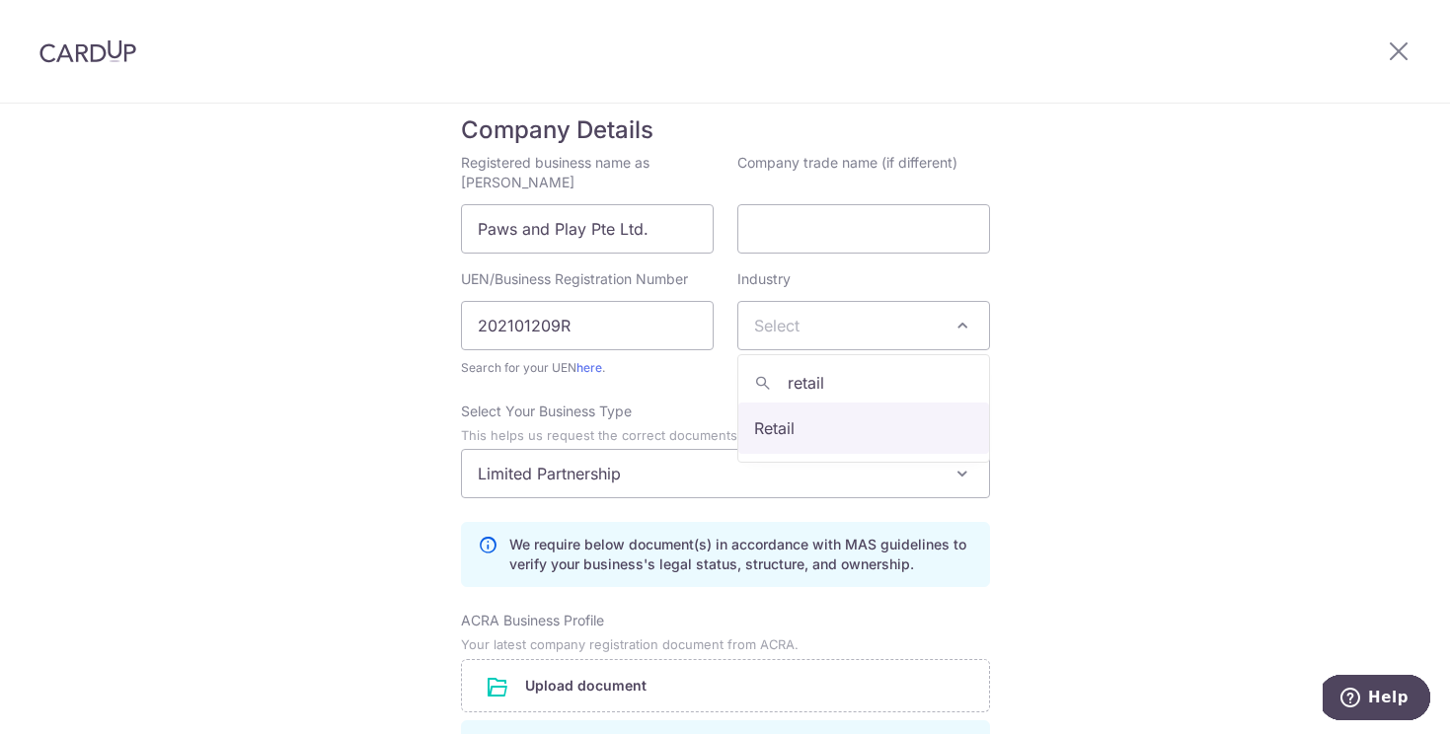
type input "retail"
select select "84"
click at [588, 230] on input "Paws and Play Pte Ltd." at bounding box center [587, 228] width 253 height 49
type input "Paws and Play SG Pte Ltd."
